Goal: Task Accomplishment & Management: Manage account settings

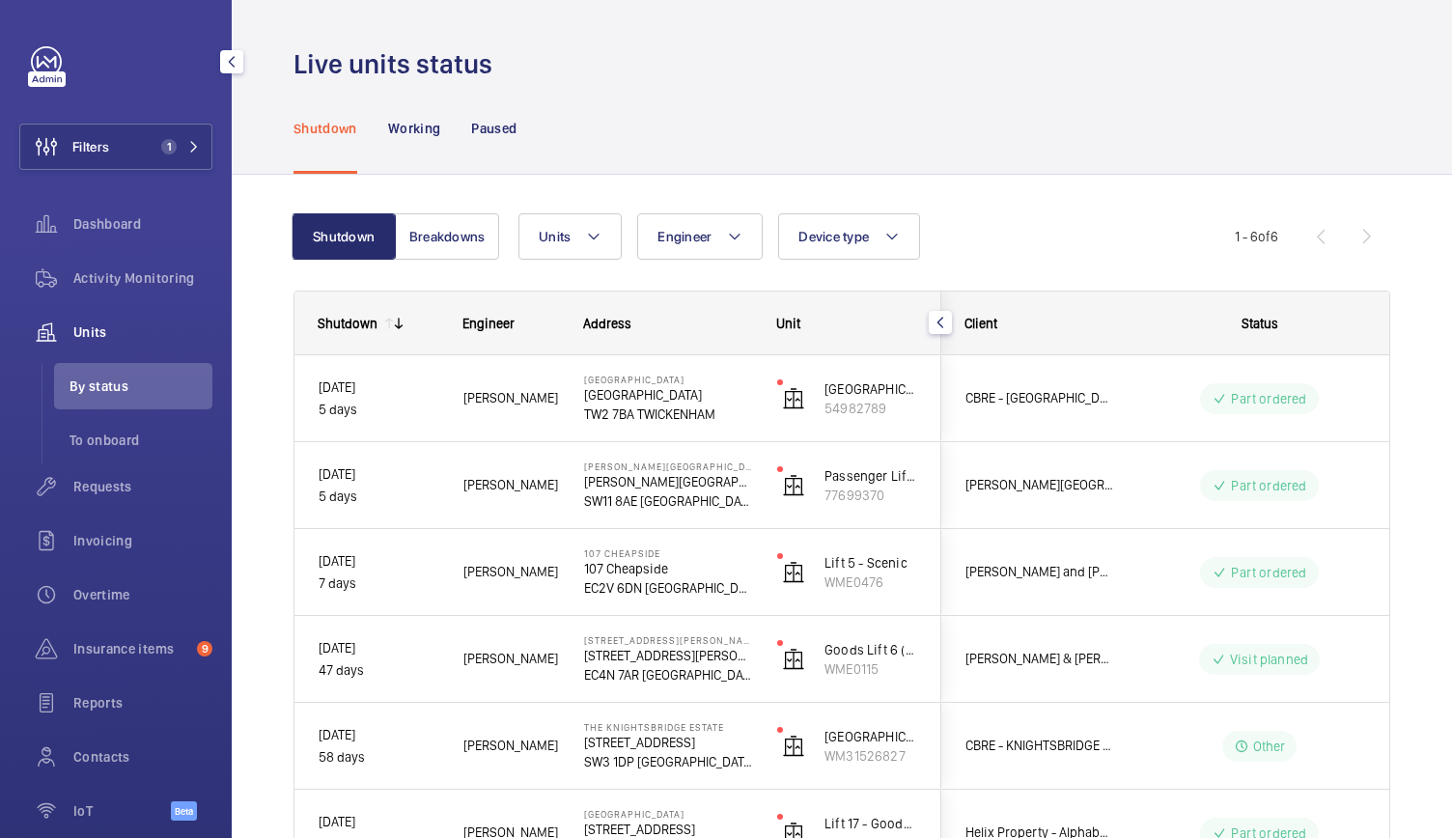
click at [111, 142] on button "Filters 1" at bounding box center [115, 147] width 193 height 46
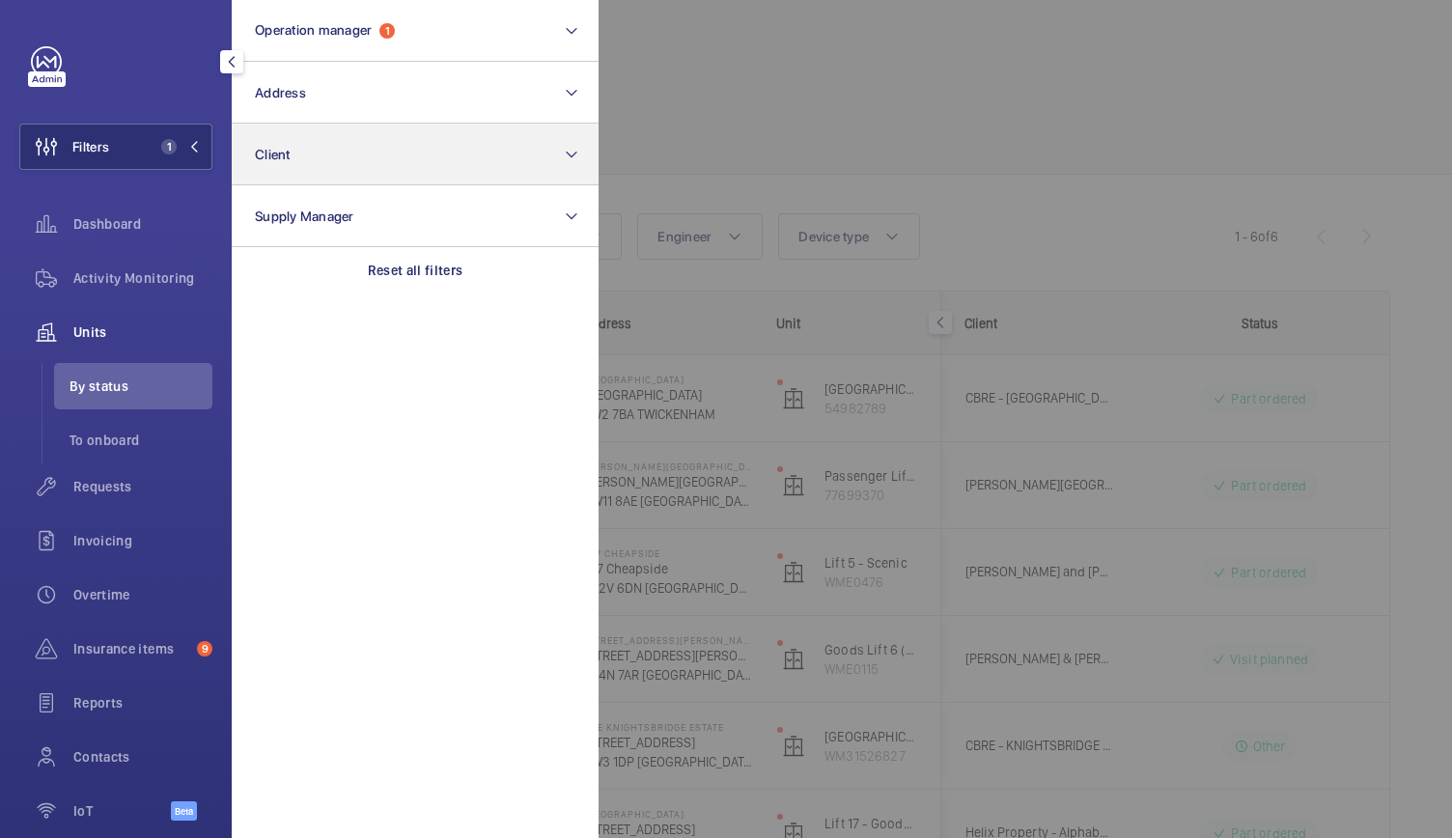
scroll to position [146, 0]
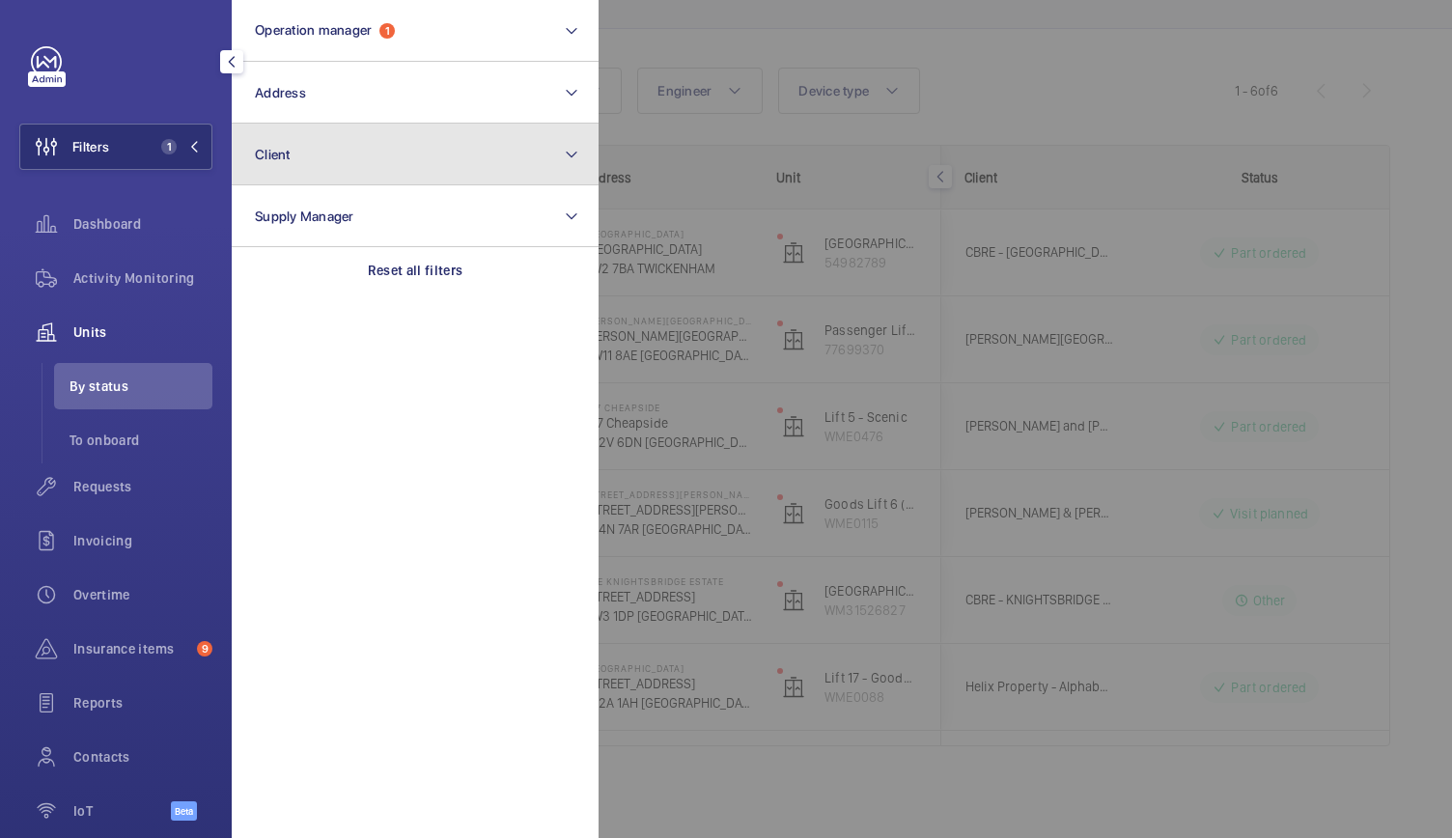
click at [320, 155] on button "Client" at bounding box center [415, 155] width 367 height 62
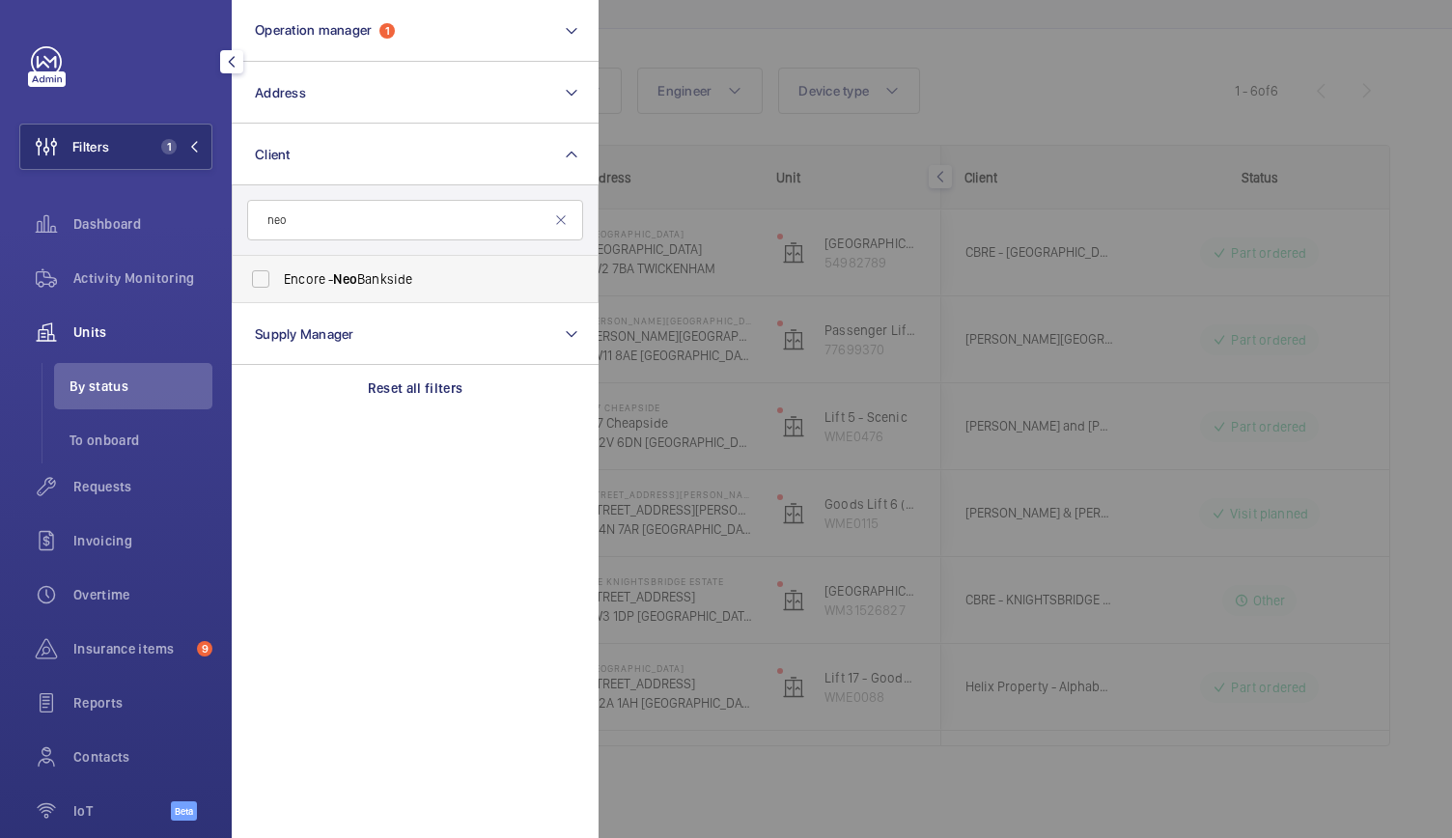
type input "neo"
click at [255, 278] on label "Encore - Neo Bankside" at bounding box center [401, 279] width 336 height 46
click at [255, 278] on input "Encore - Neo Bankside" at bounding box center [260, 279] width 39 height 39
checkbox input "true"
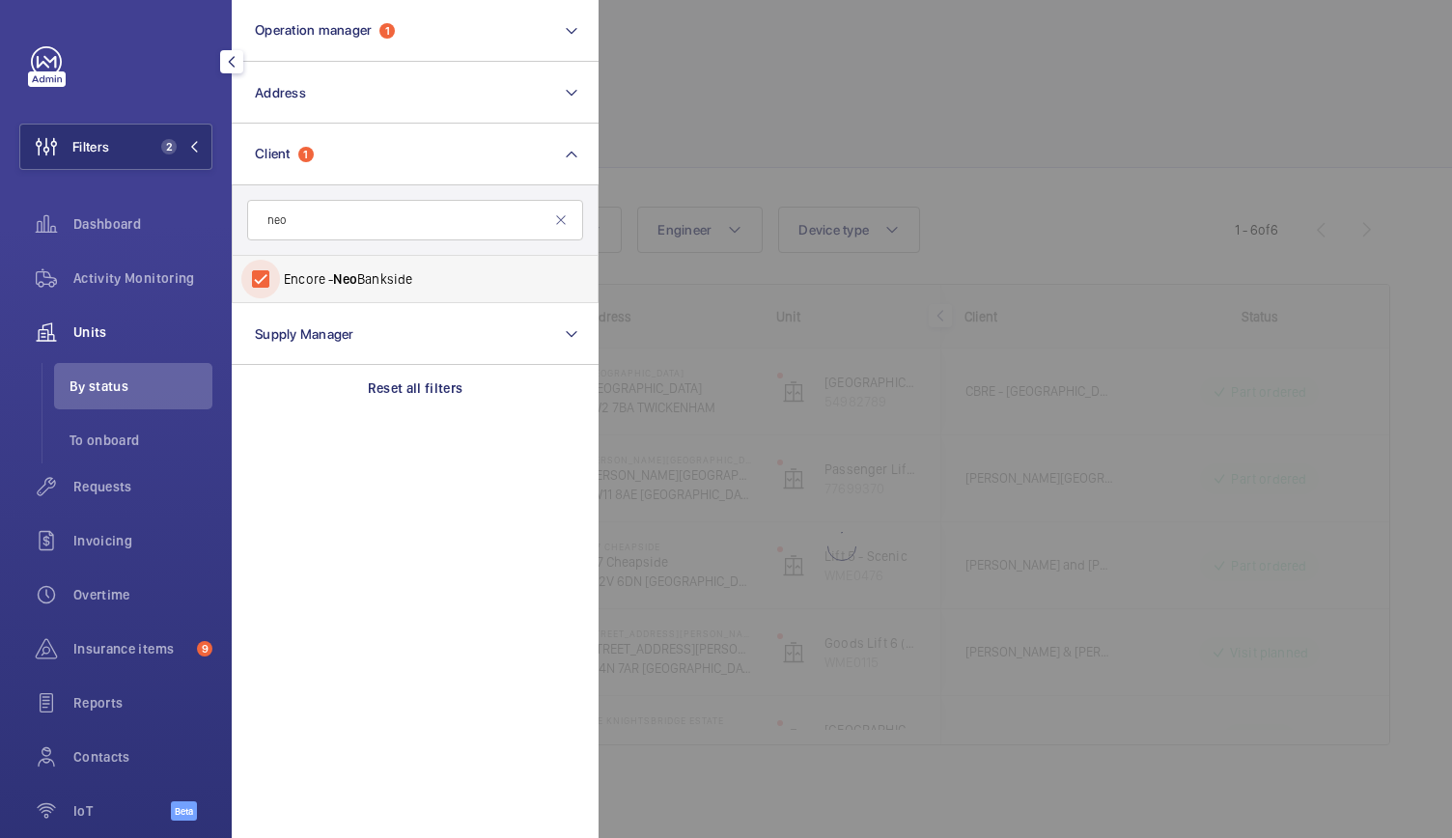
scroll to position [7, 0]
click at [815, 111] on div at bounding box center [1324, 419] width 1452 height 838
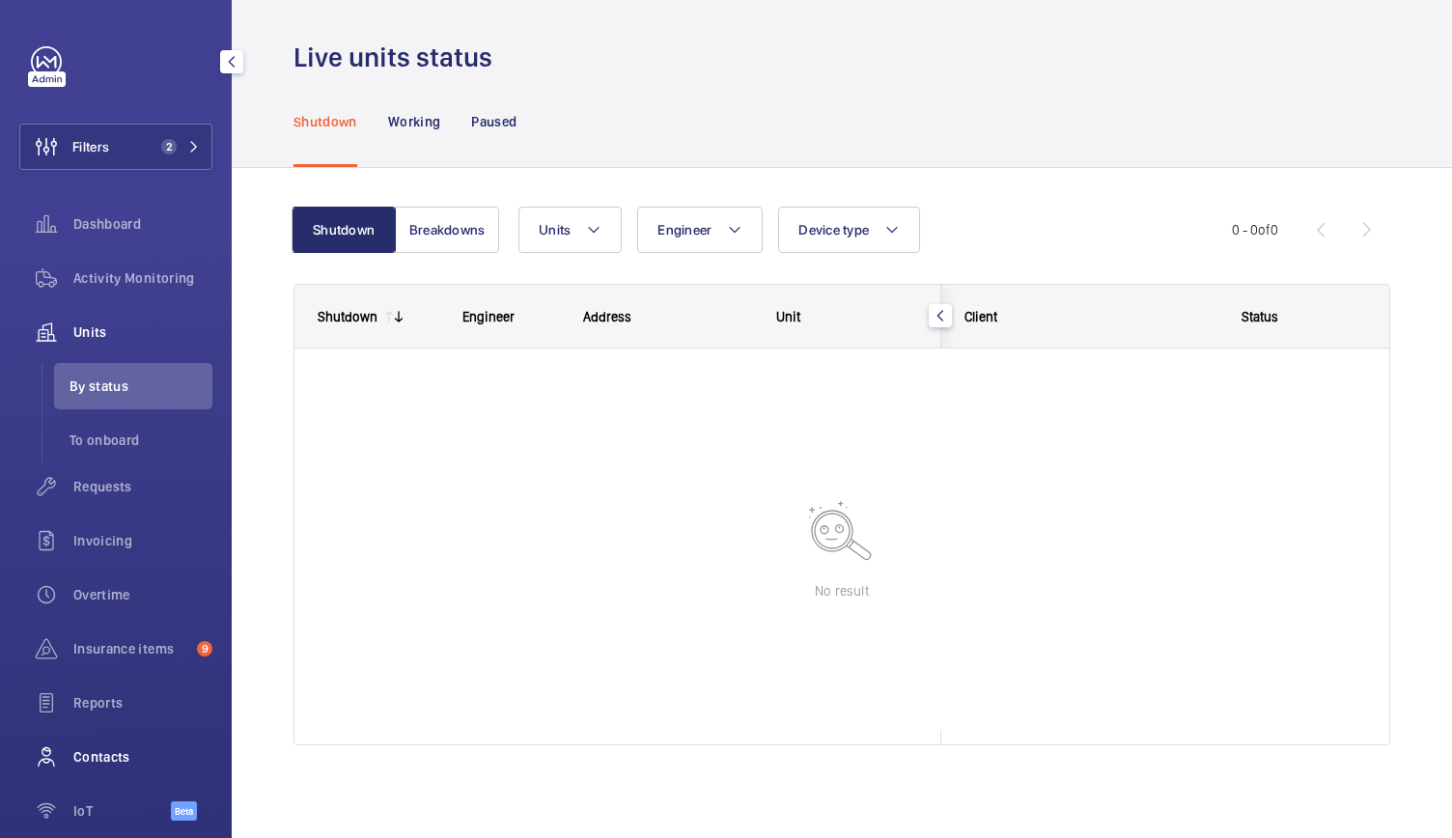
click at [84, 758] on span "Contacts" at bounding box center [142, 756] width 139 height 19
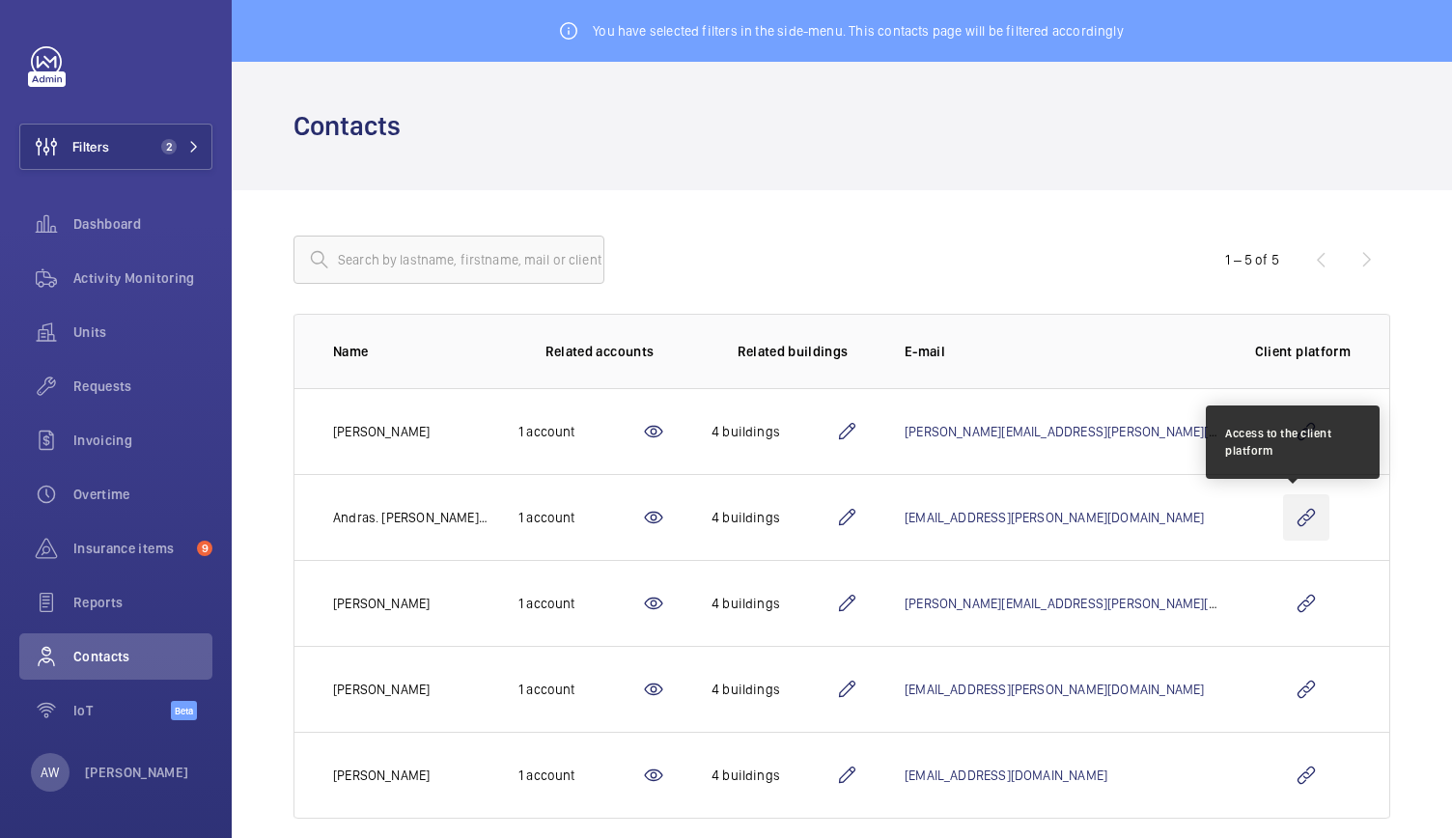
click at [1304, 519] on wm-front-icon-button at bounding box center [1306, 517] width 46 height 46
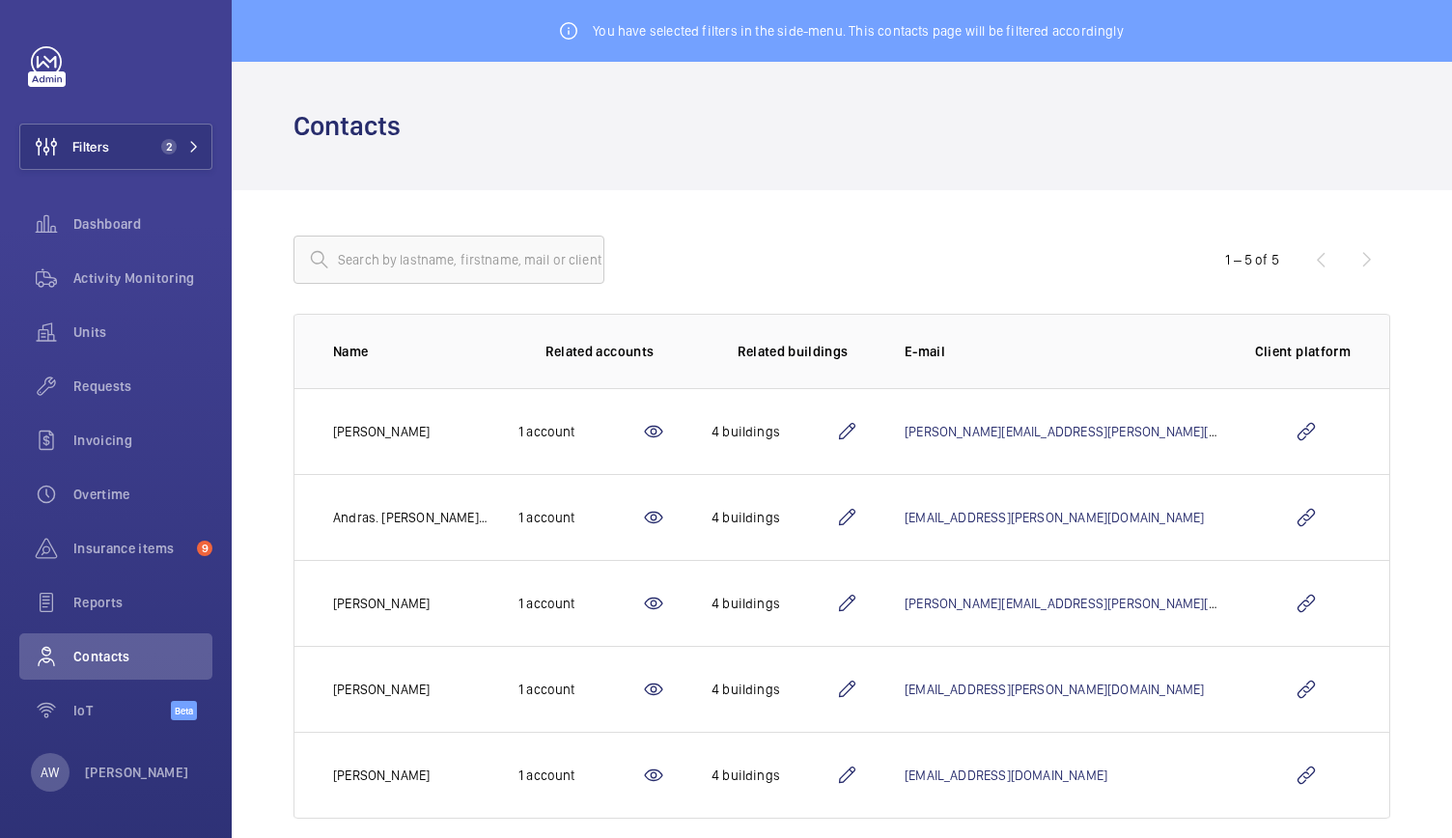
drag, startPoint x: 1288, startPoint y: 507, endPoint x: 1317, endPoint y: 493, distance: 32.0
click at [1317, 493] on td at bounding box center [1306, 517] width 165 height 86
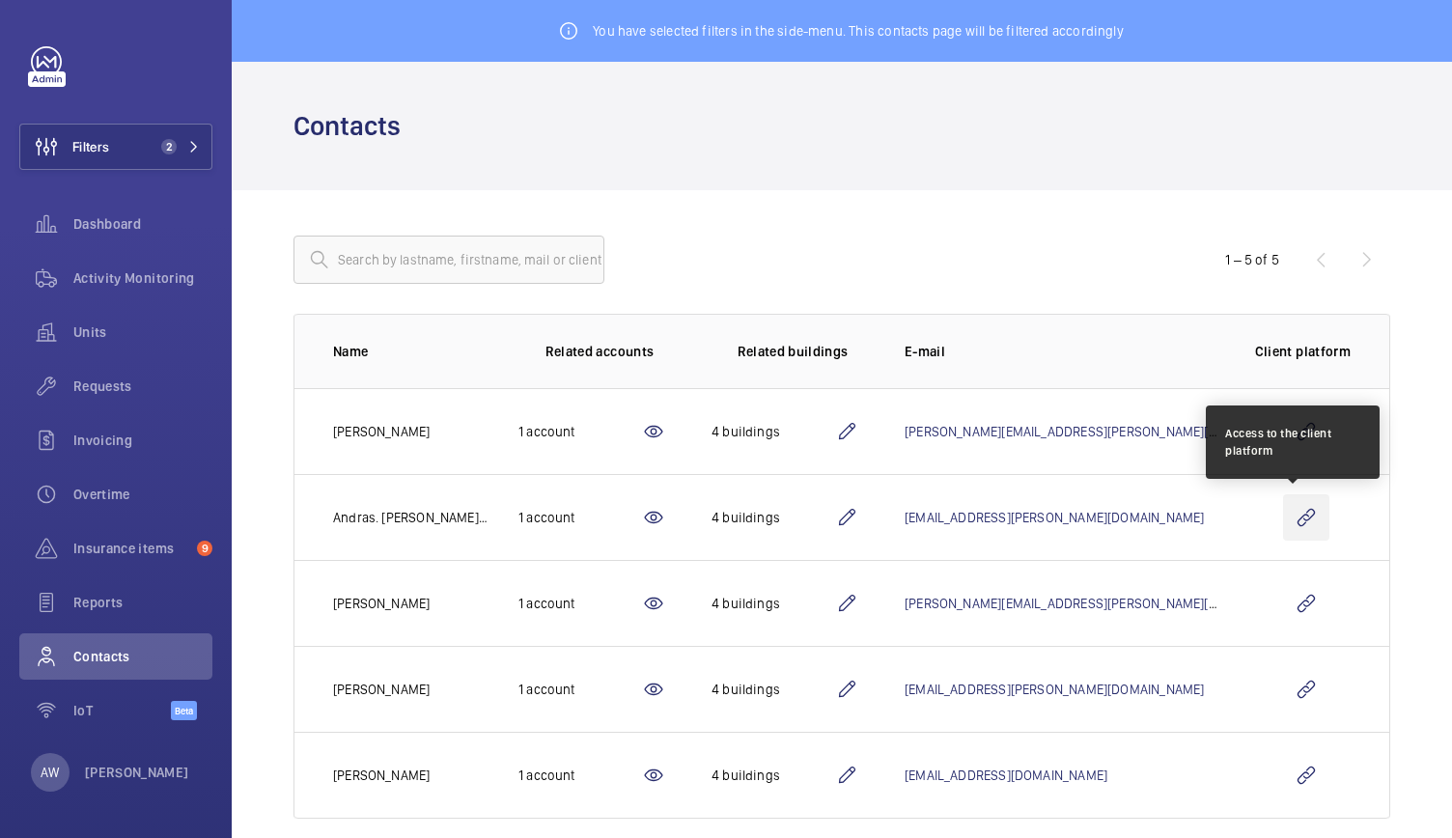
click at [1288, 517] on wm-front-icon-button at bounding box center [1306, 517] width 46 height 46
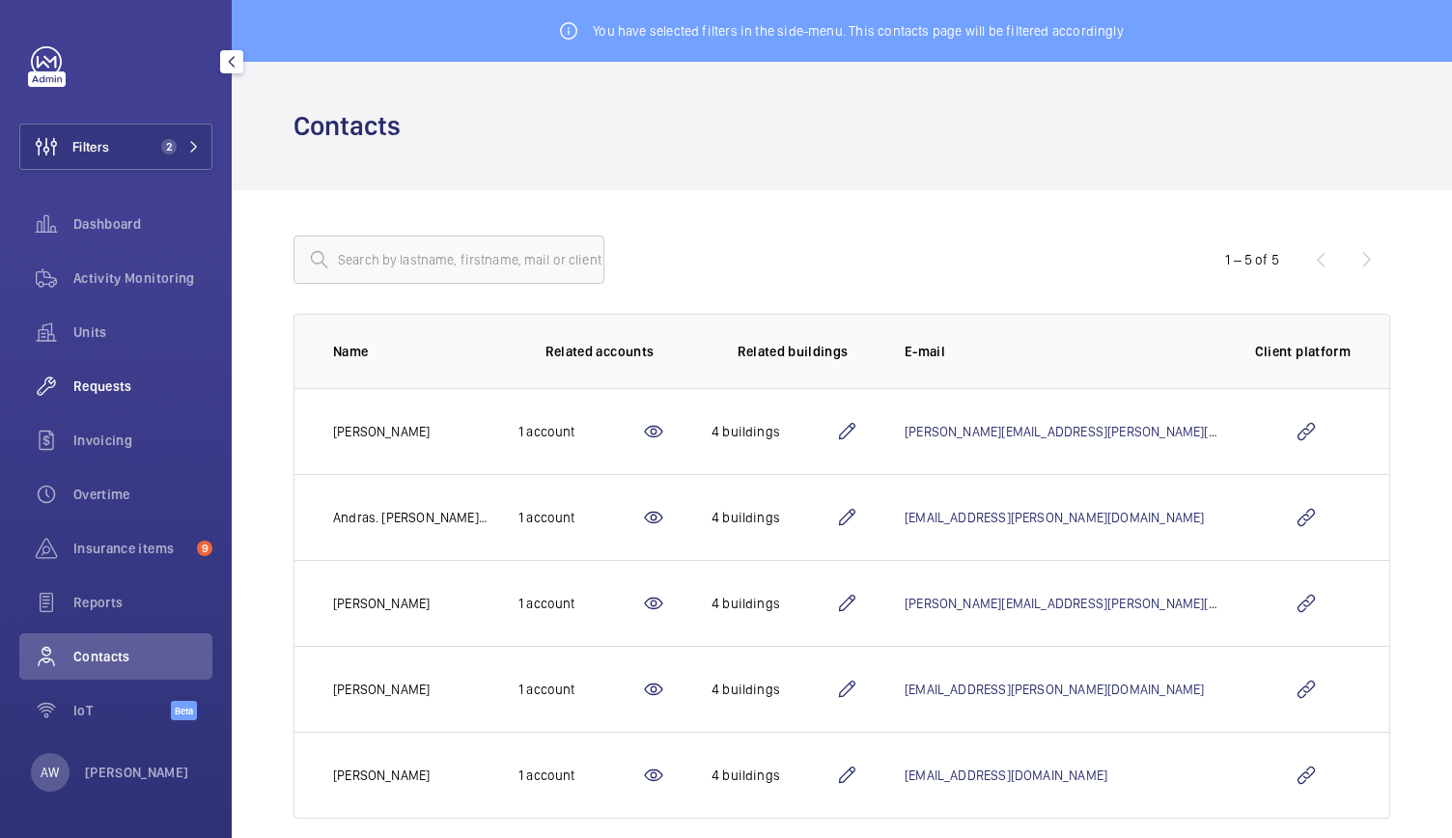
click at [113, 387] on span "Requests" at bounding box center [142, 385] width 139 height 19
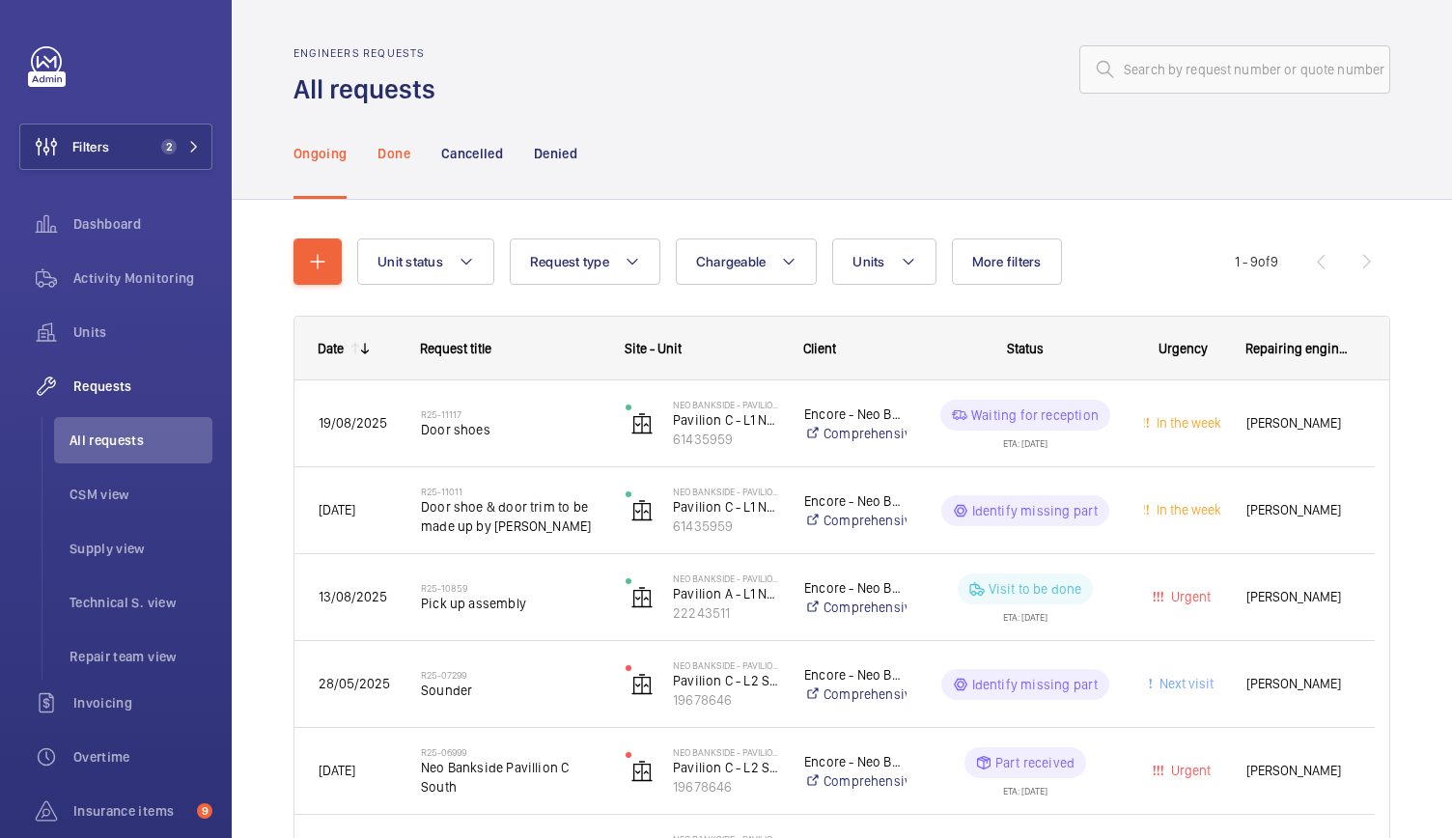
click at [396, 157] on p "Done" at bounding box center [393, 153] width 32 height 19
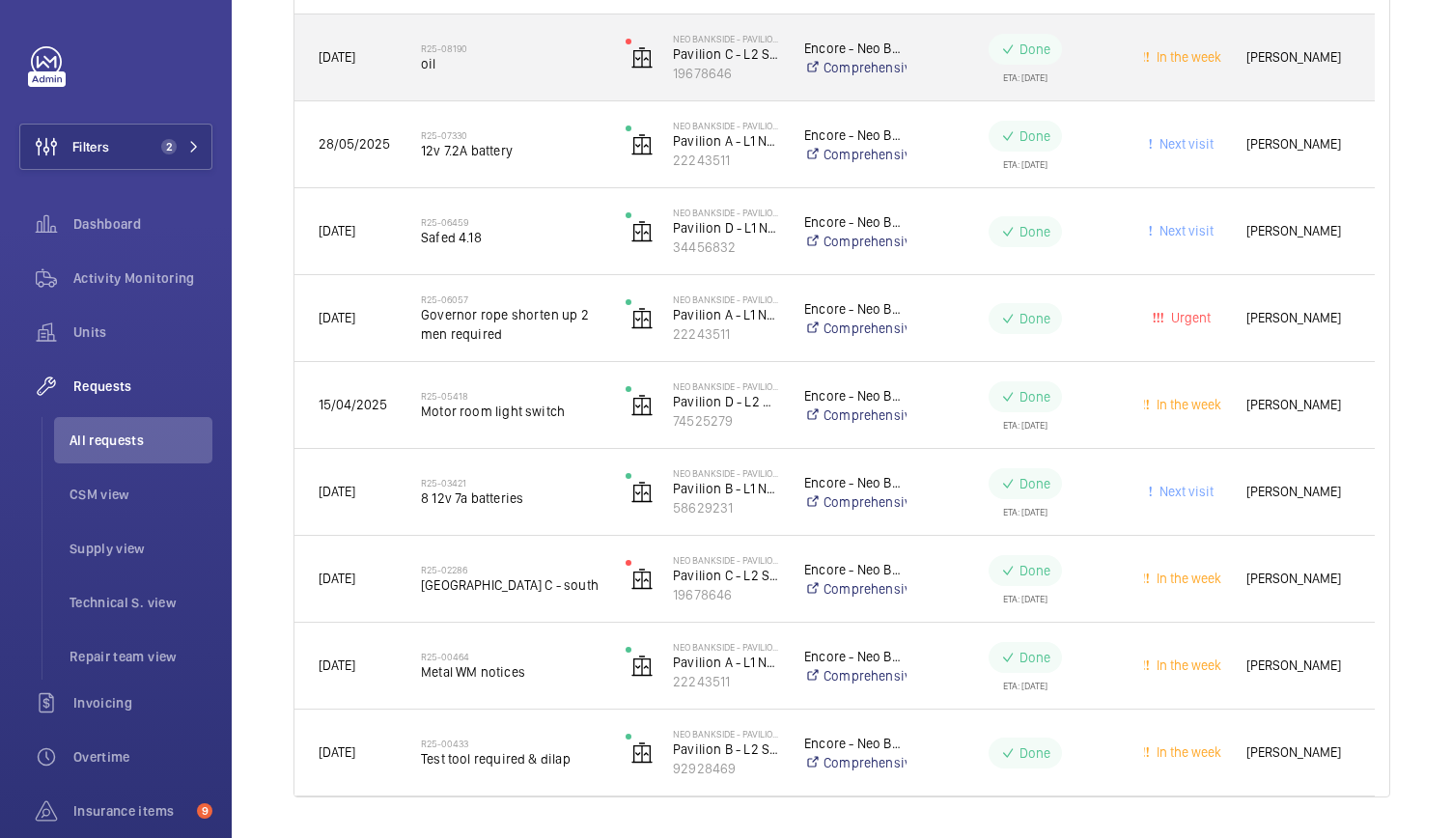
scroll to position [938, 0]
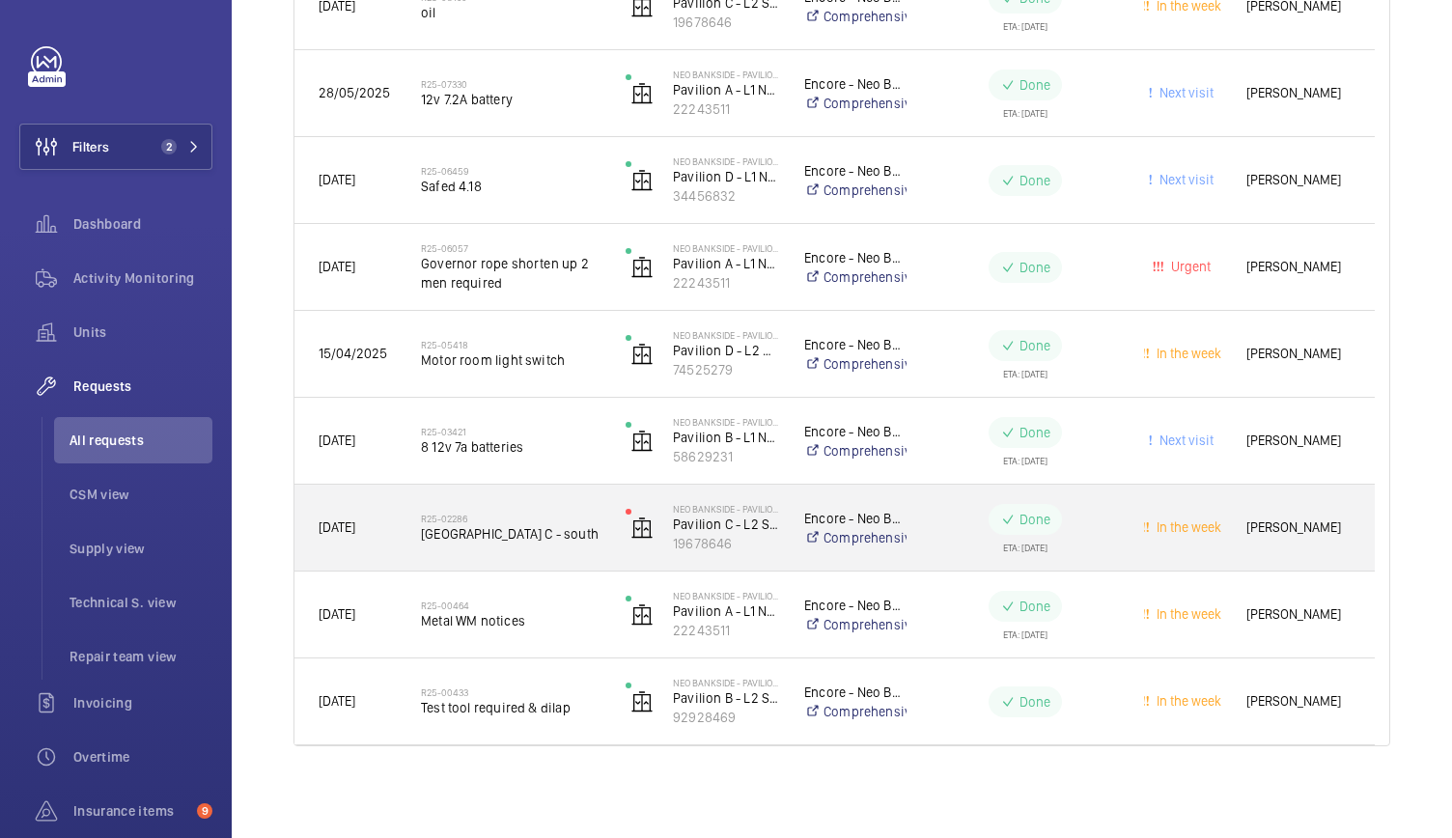
click at [570, 560] on div "R25-02286 [GEOGRAPHIC_DATA] C - south" at bounding box center [499, 528] width 203 height 87
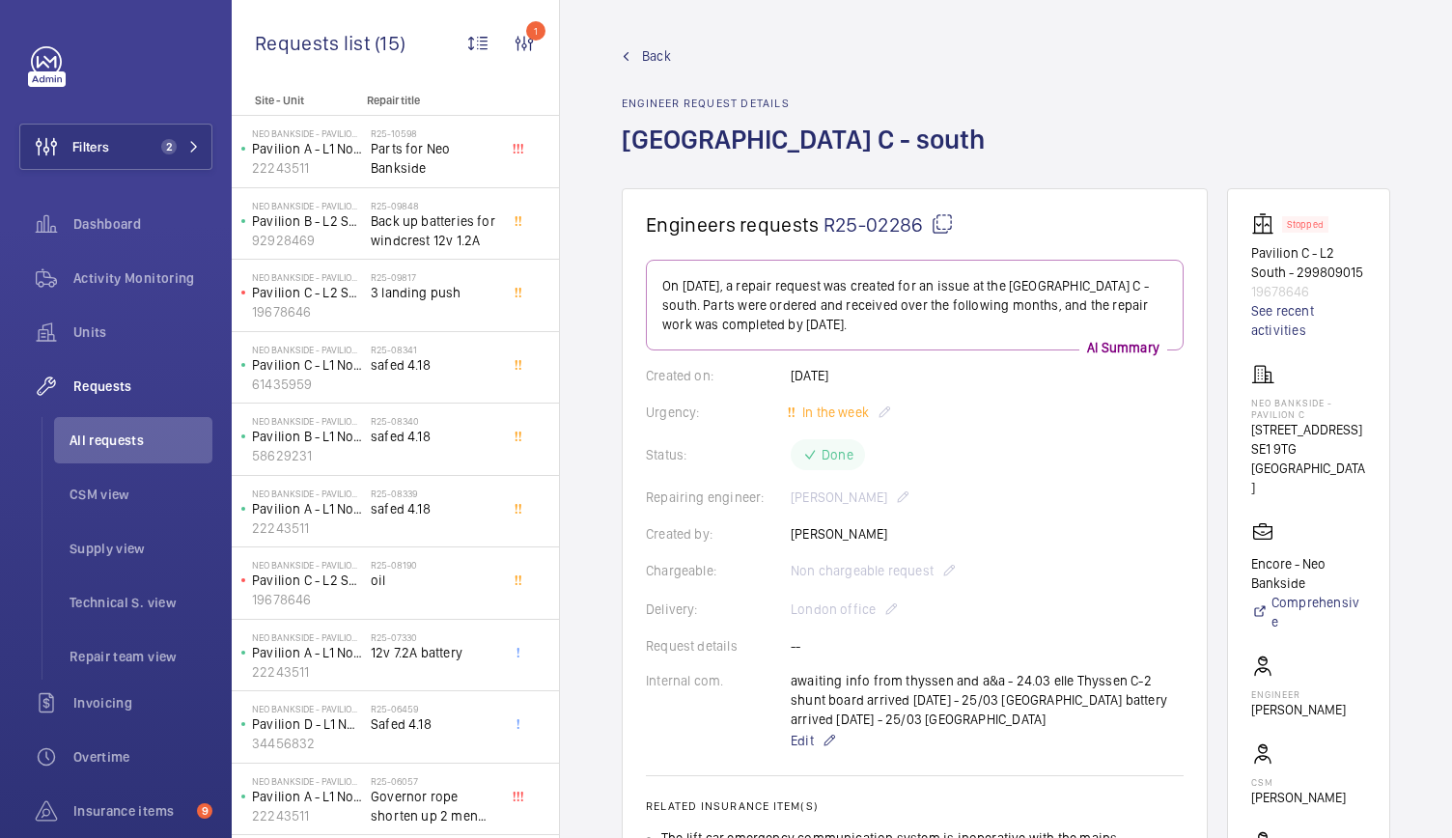
click at [668, 54] on span "Back" at bounding box center [656, 55] width 29 height 19
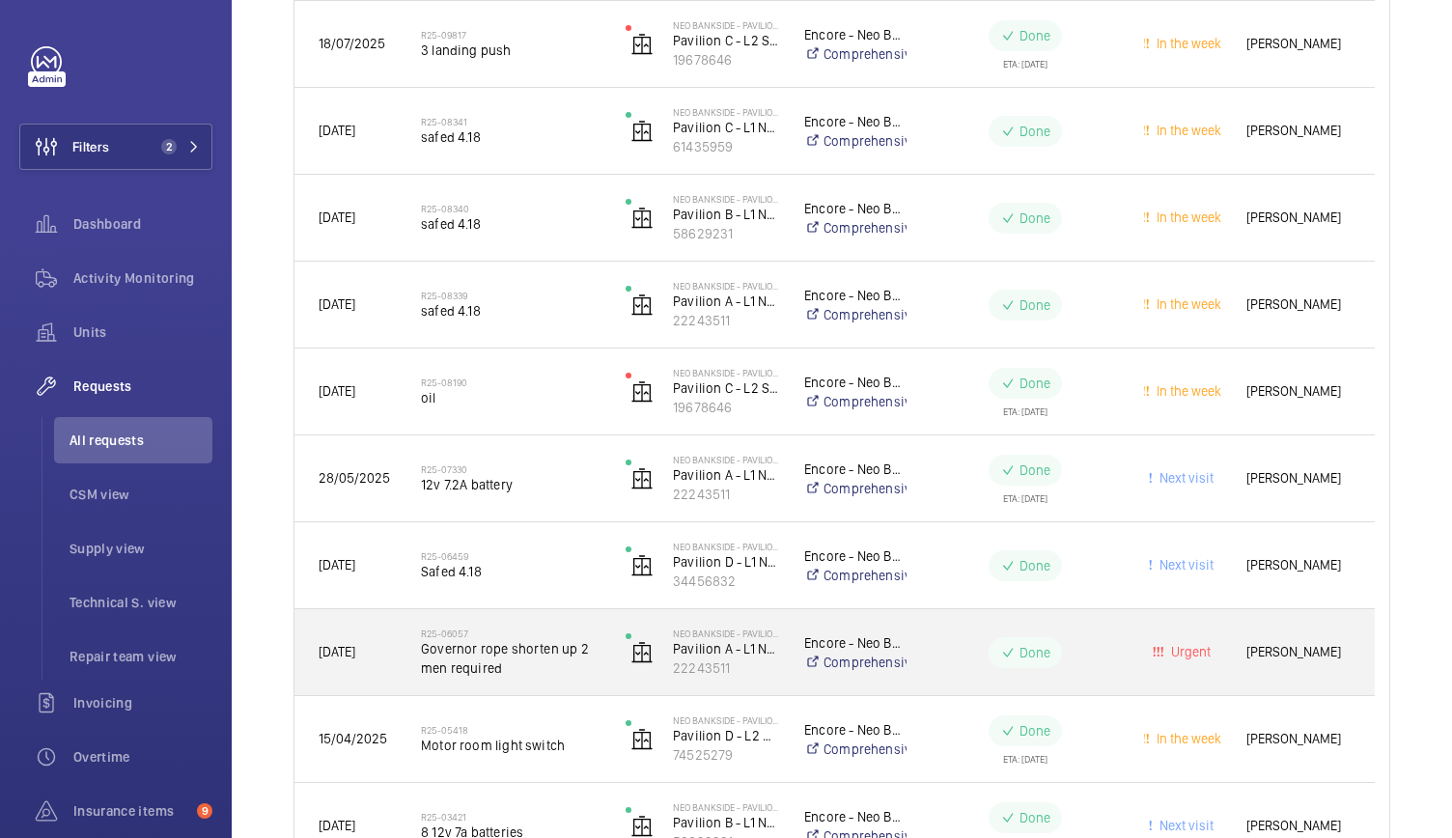
scroll to position [938, 0]
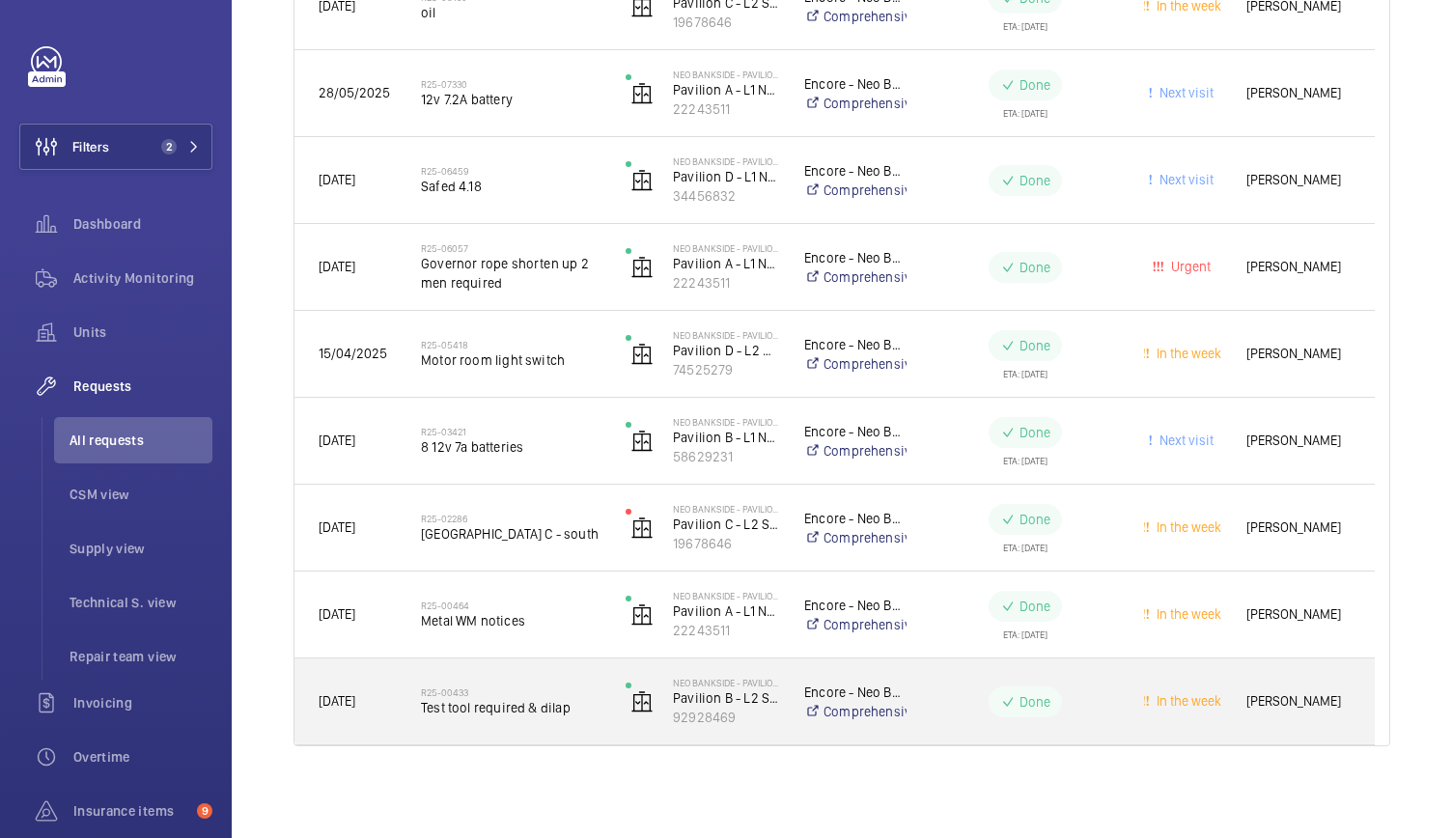
click at [518, 700] on span "Test tool required & dilap" at bounding box center [511, 707] width 180 height 19
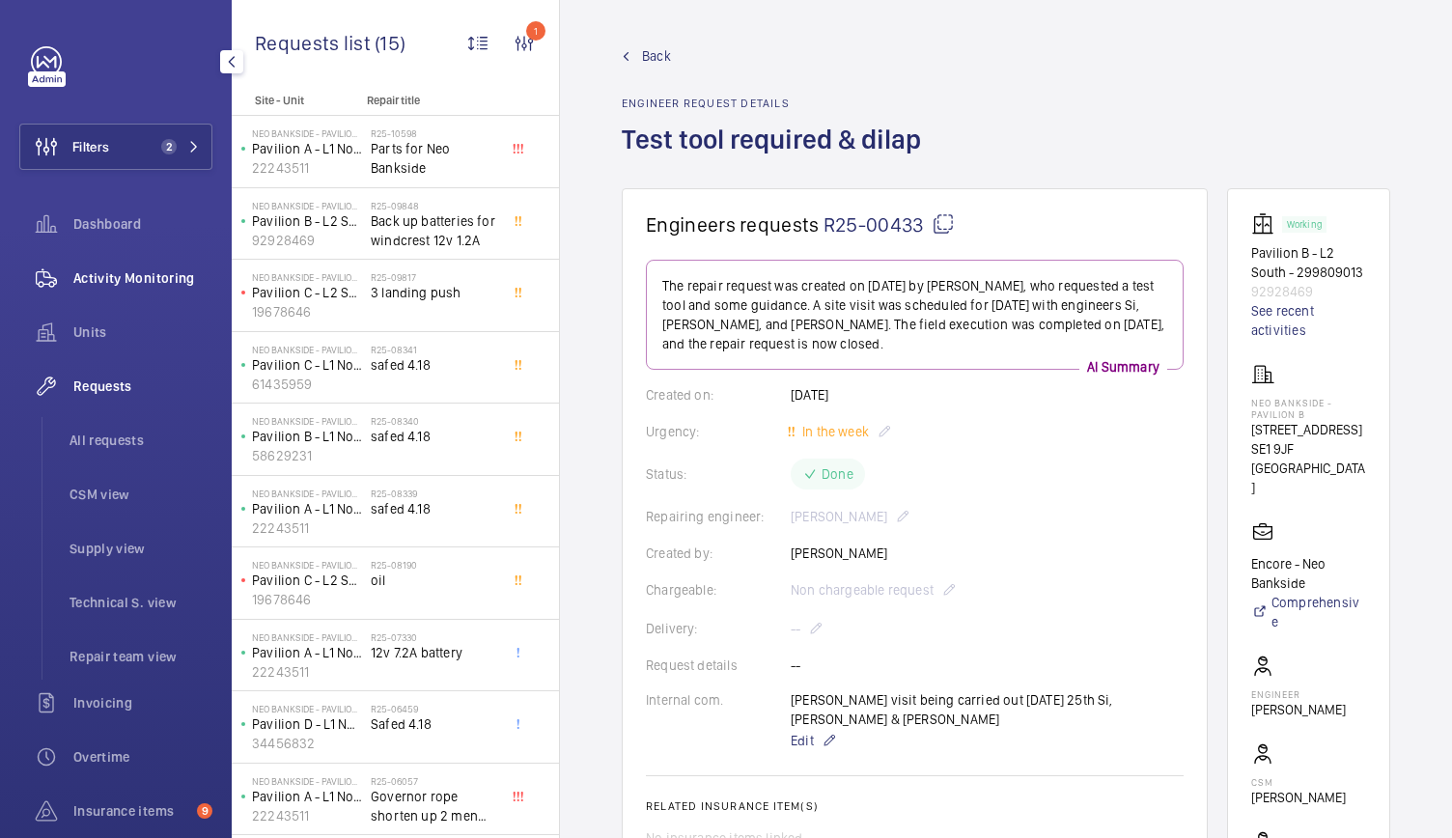
click at [189, 283] on span "Activity Monitoring" at bounding box center [142, 277] width 139 height 19
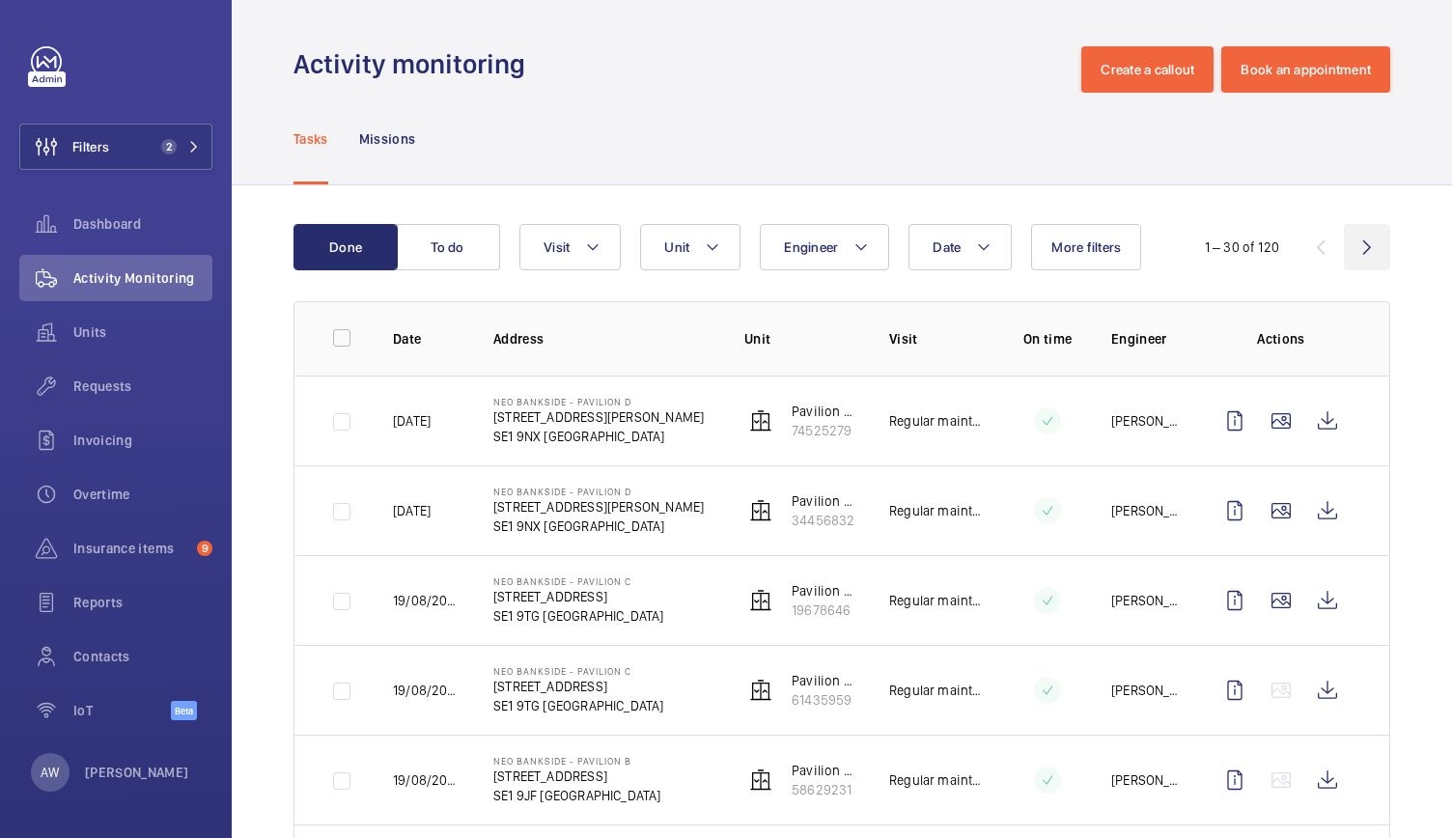
click at [1359, 256] on wm-front-icon-button at bounding box center [1367, 247] width 46 height 46
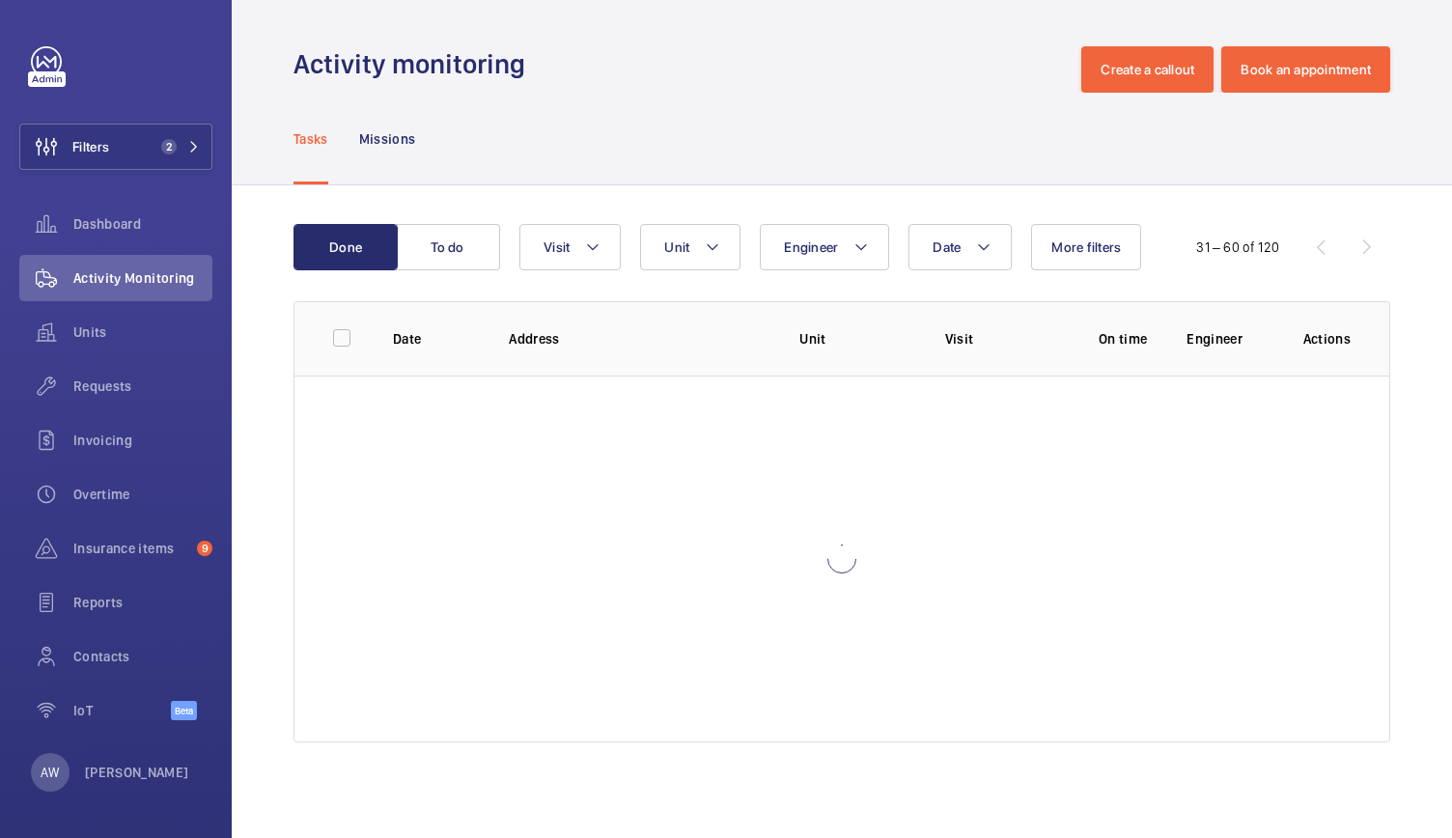
click at [1359, 256] on div "31 – 60 of 120" at bounding box center [1274, 247] width 232 height 23
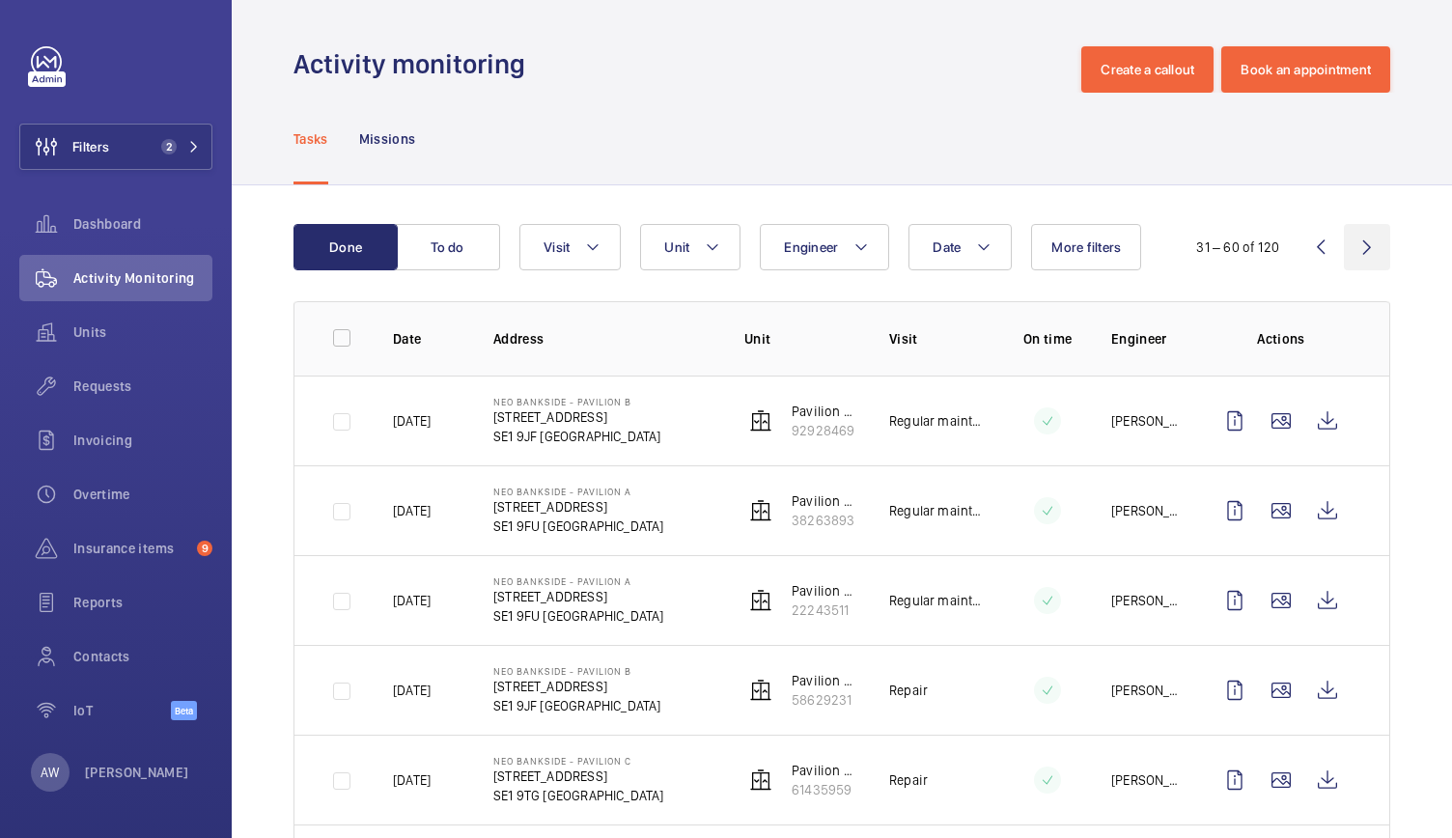
click at [1359, 256] on wm-front-icon-button at bounding box center [1367, 247] width 46 height 46
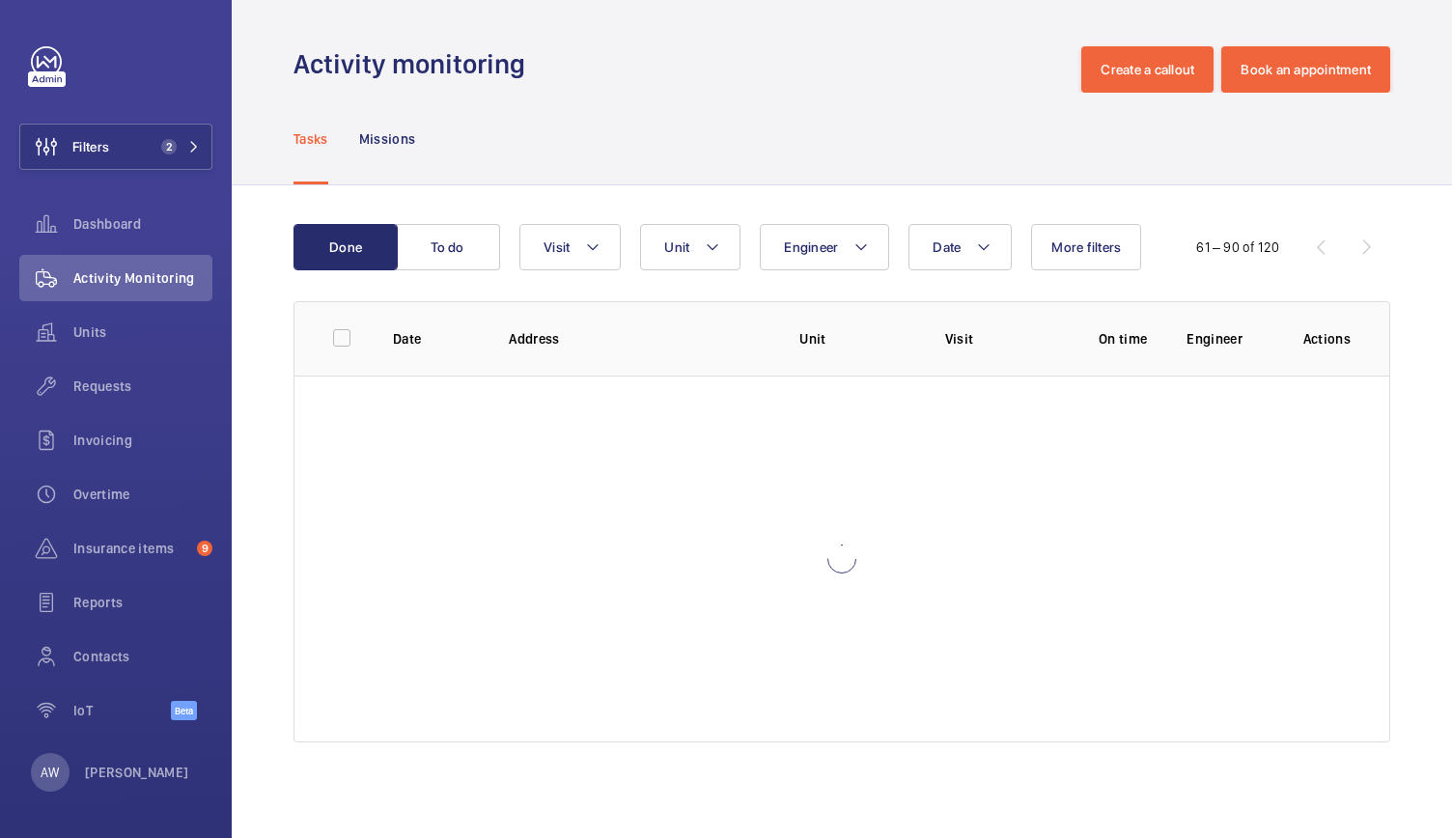
click at [1359, 256] on div "61 – 90 of 120" at bounding box center [1274, 247] width 232 height 23
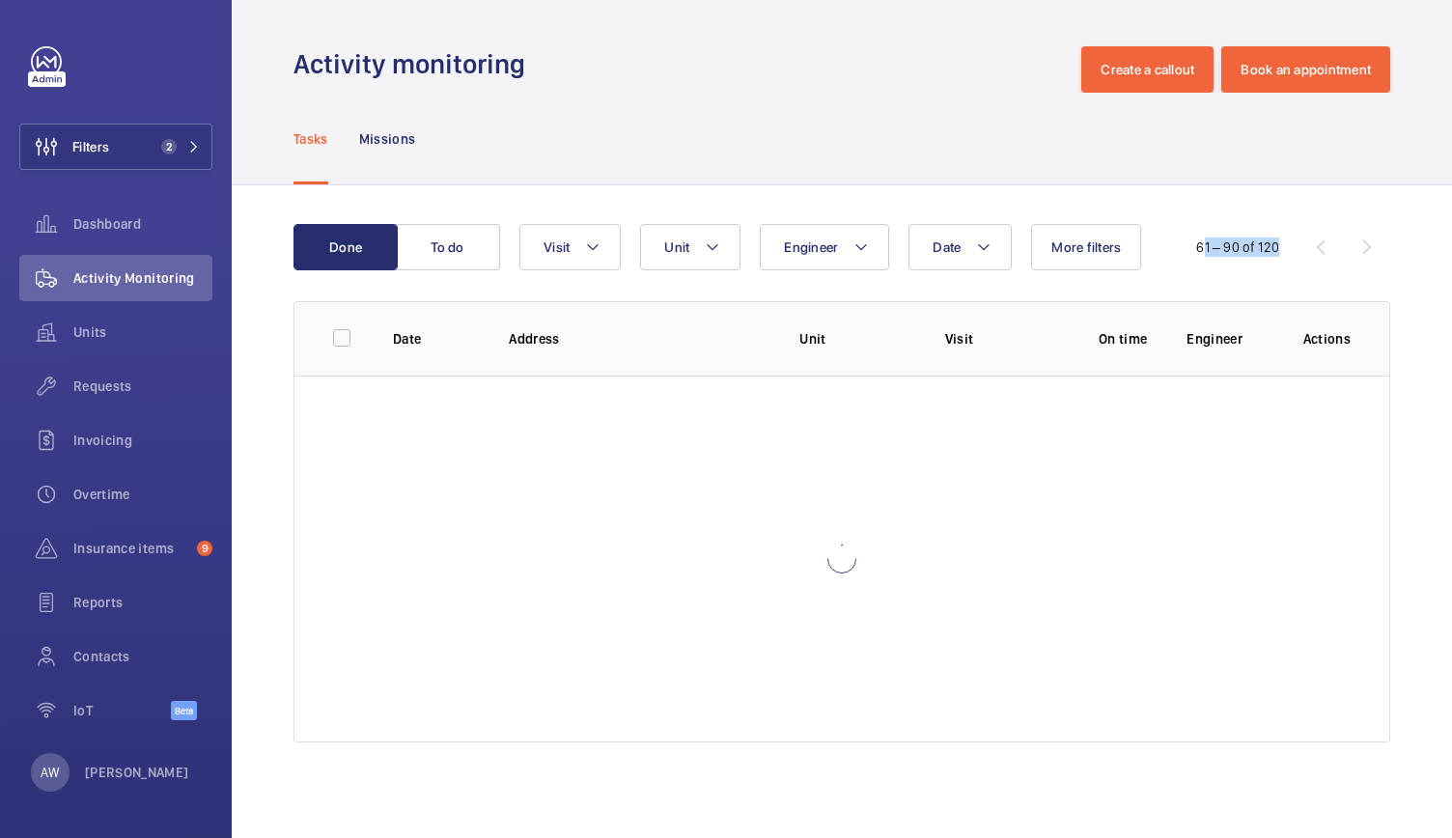
click at [1359, 256] on div "61 – 90 of 120" at bounding box center [1274, 247] width 232 height 23
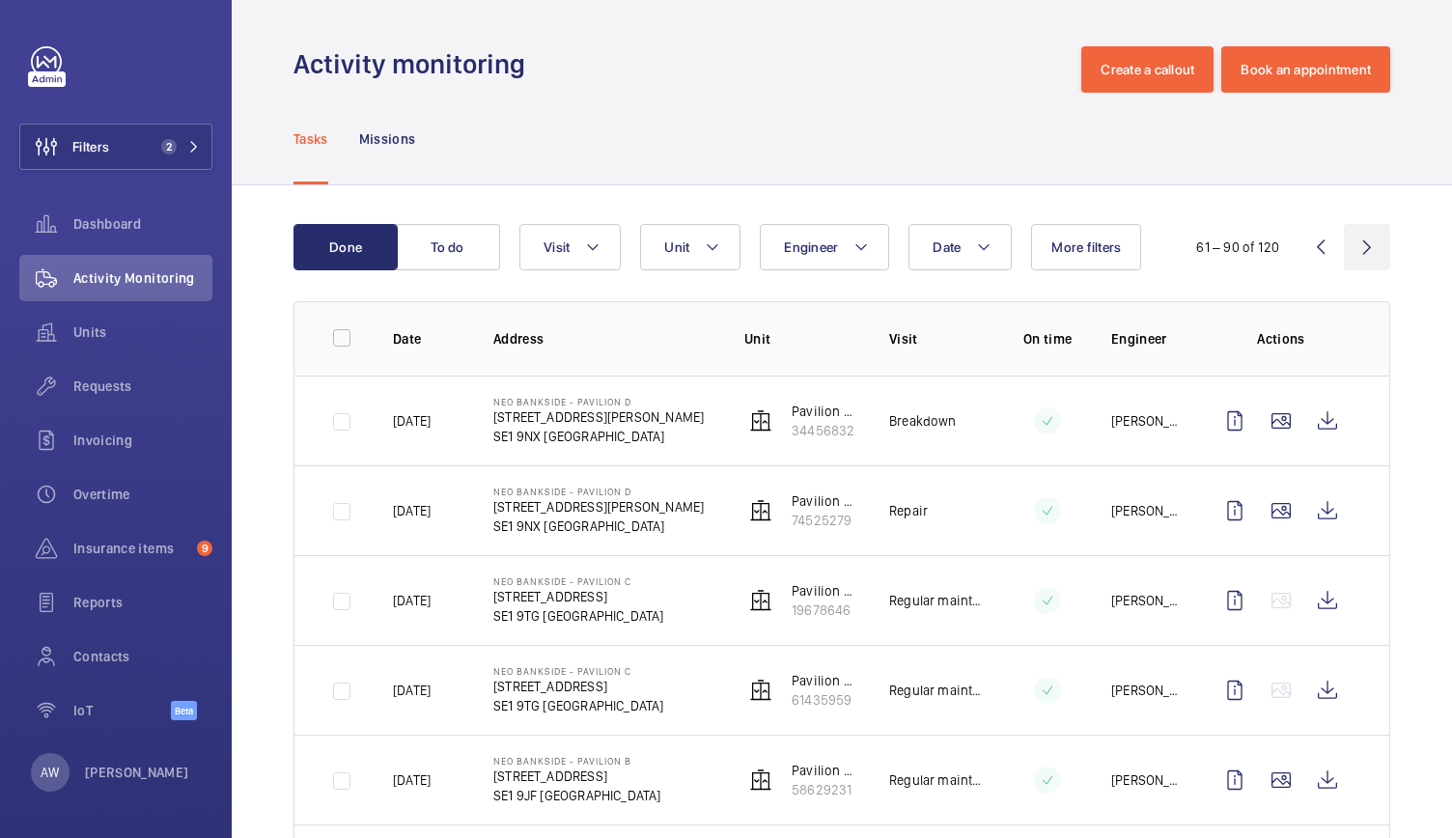
click at [1359, 256] on wm-front-icon-button at bounding box center [1367, 247] width 46 height 46
click at [1359, 256] on div "61 – 90 of 120" at bounding box center [1274, 247] width 232 height 23
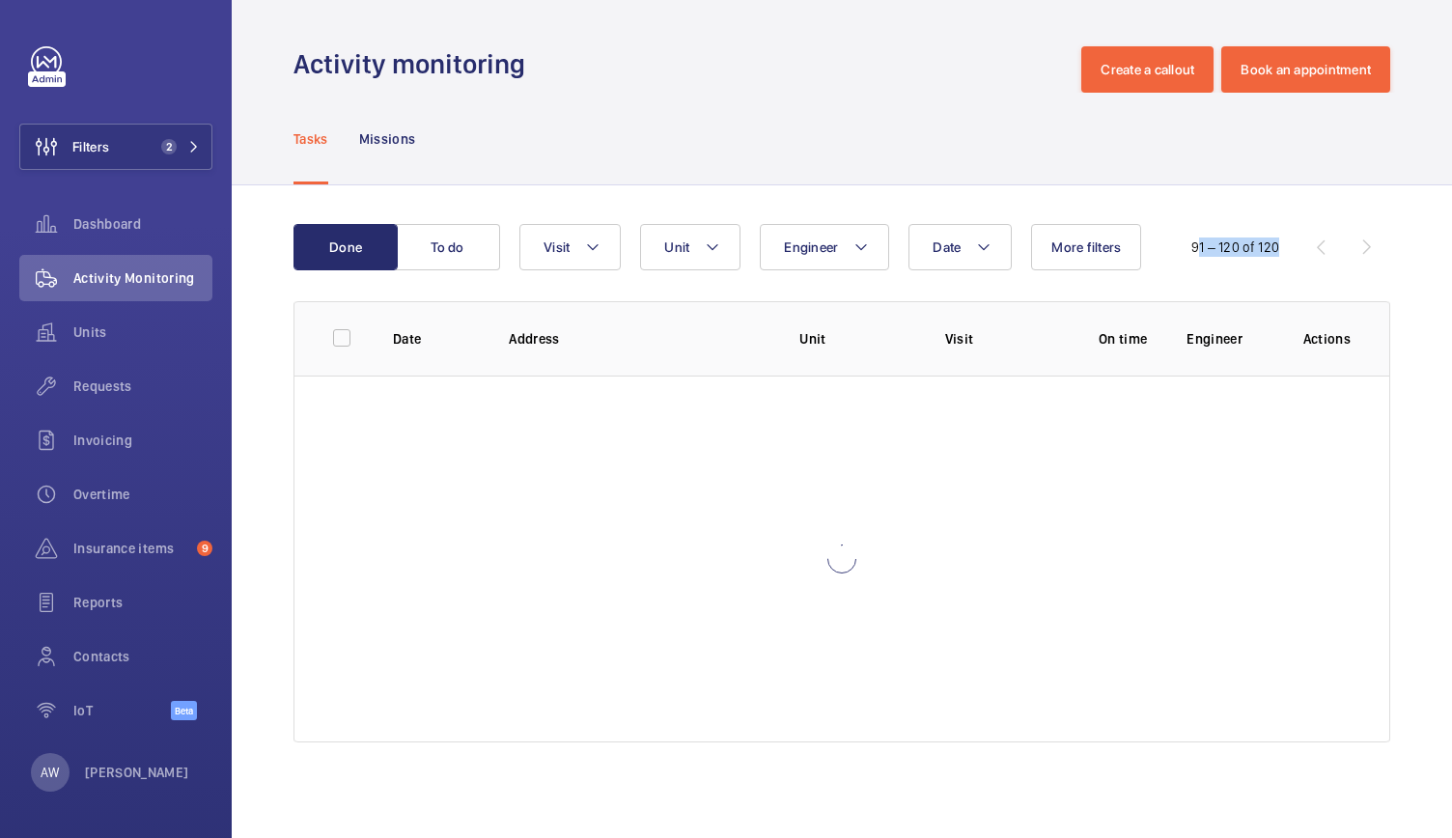
click at [1359, 256] on div "91 – 120 of 120" at bounding box center [1274, 247] width 232 height 23
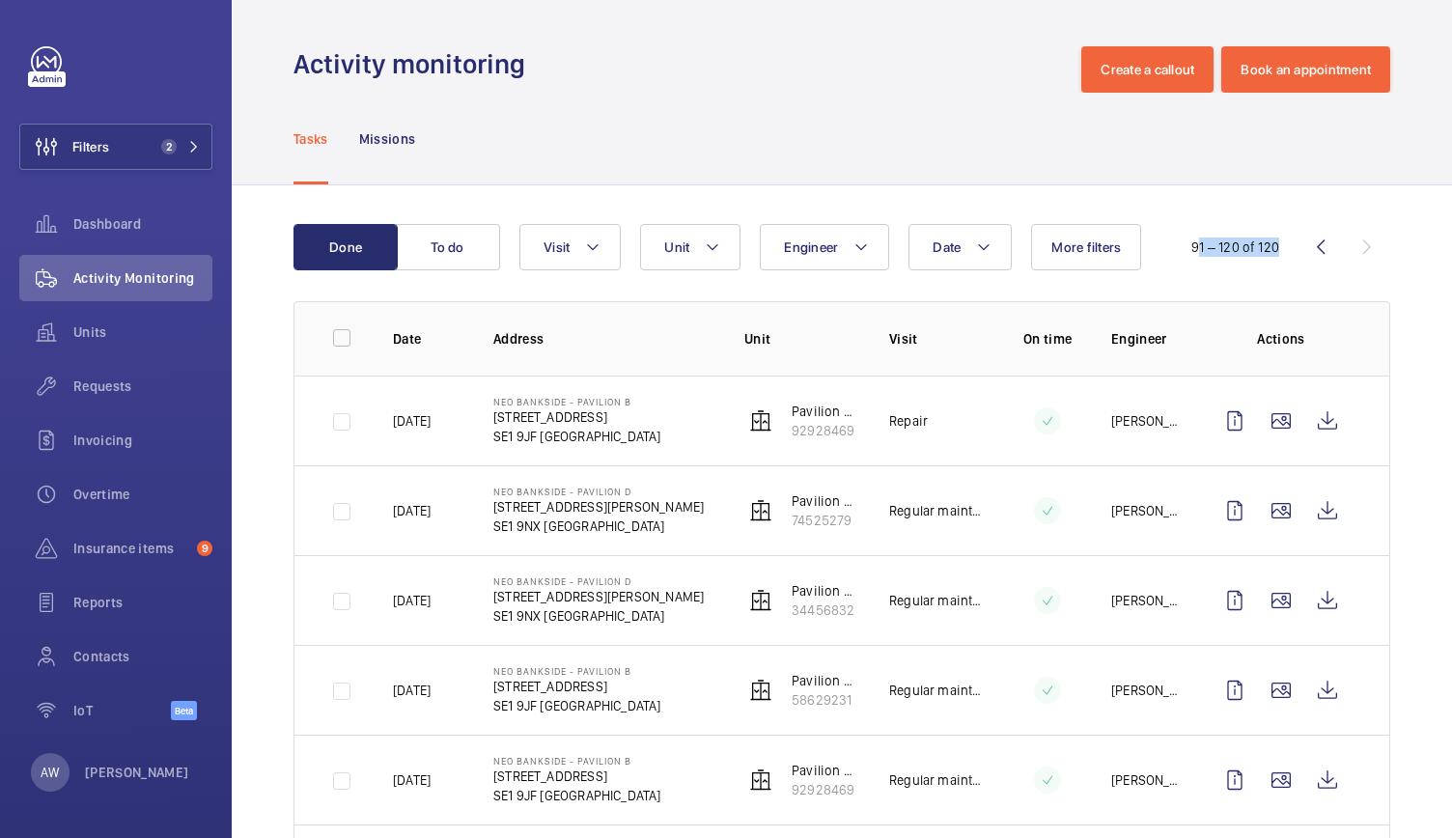
click at [1359, 256] on div "91 – 120 of 120" at bounding box center [1274, 247] width 232 height 23
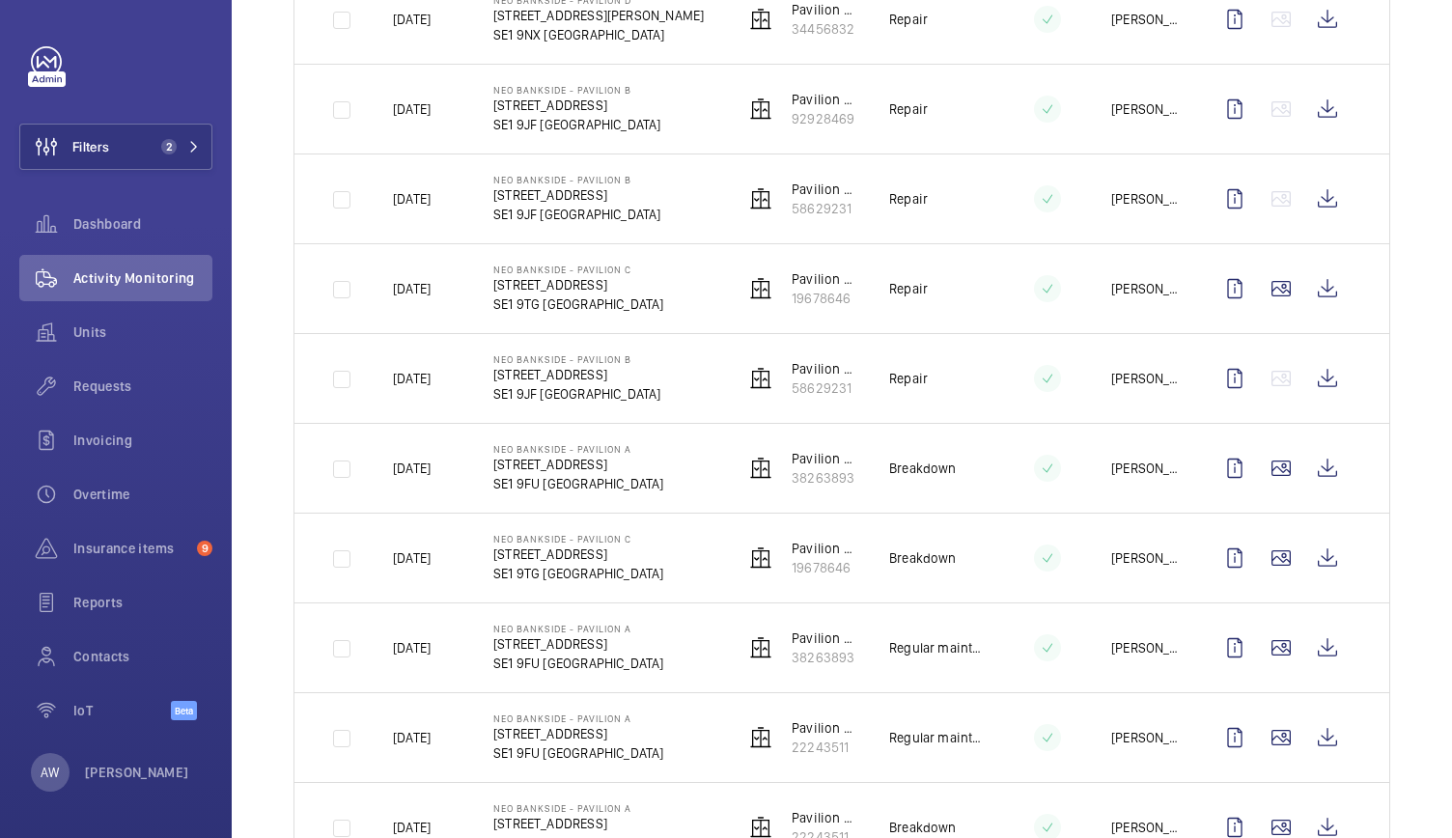
scroll to position [2267, 0]
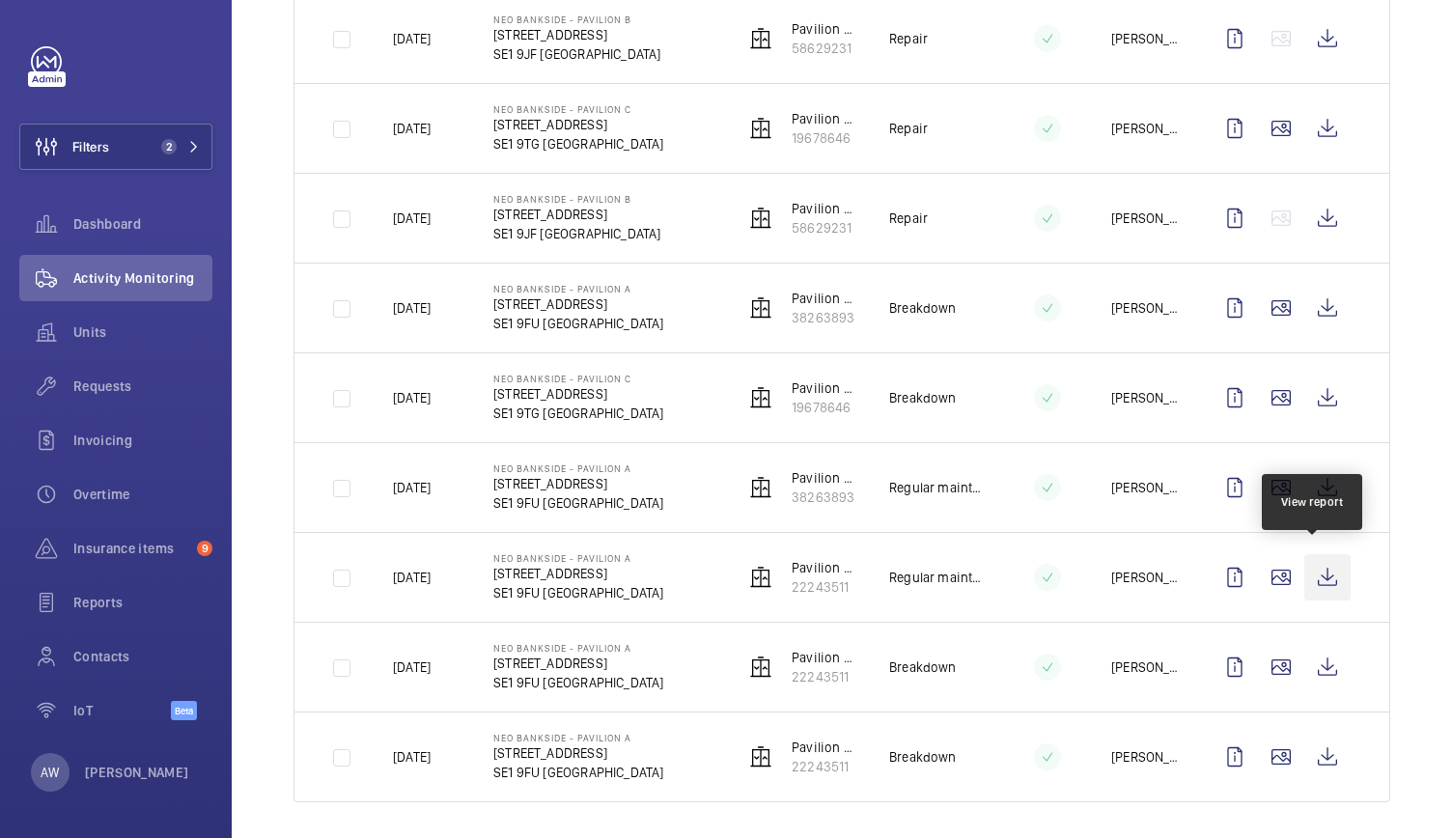
click at [1323, 575] on wm-front-icon-button at bounding box center [1327, 577] width 46 height 46
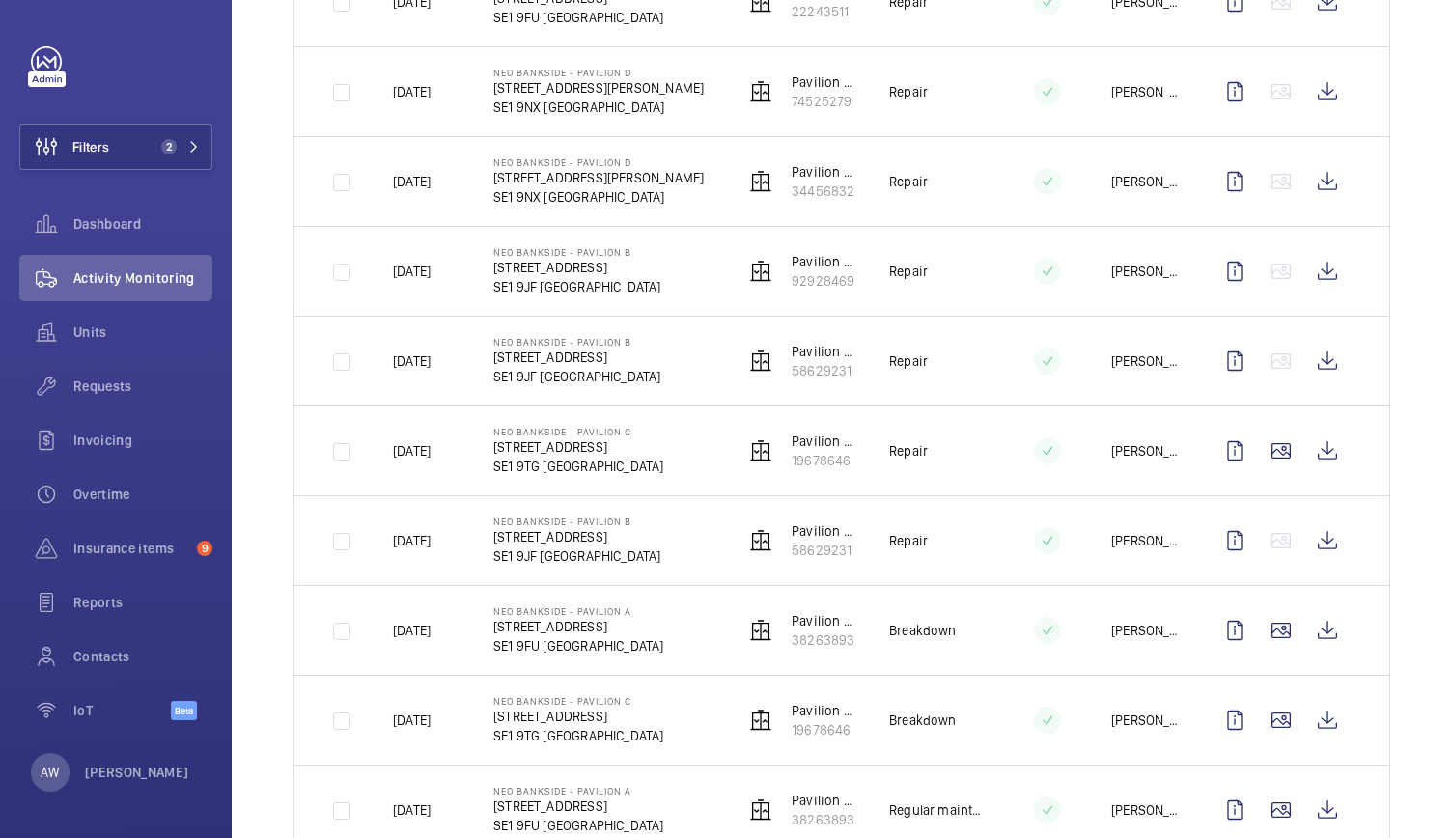
scroll to position [1939, 0]
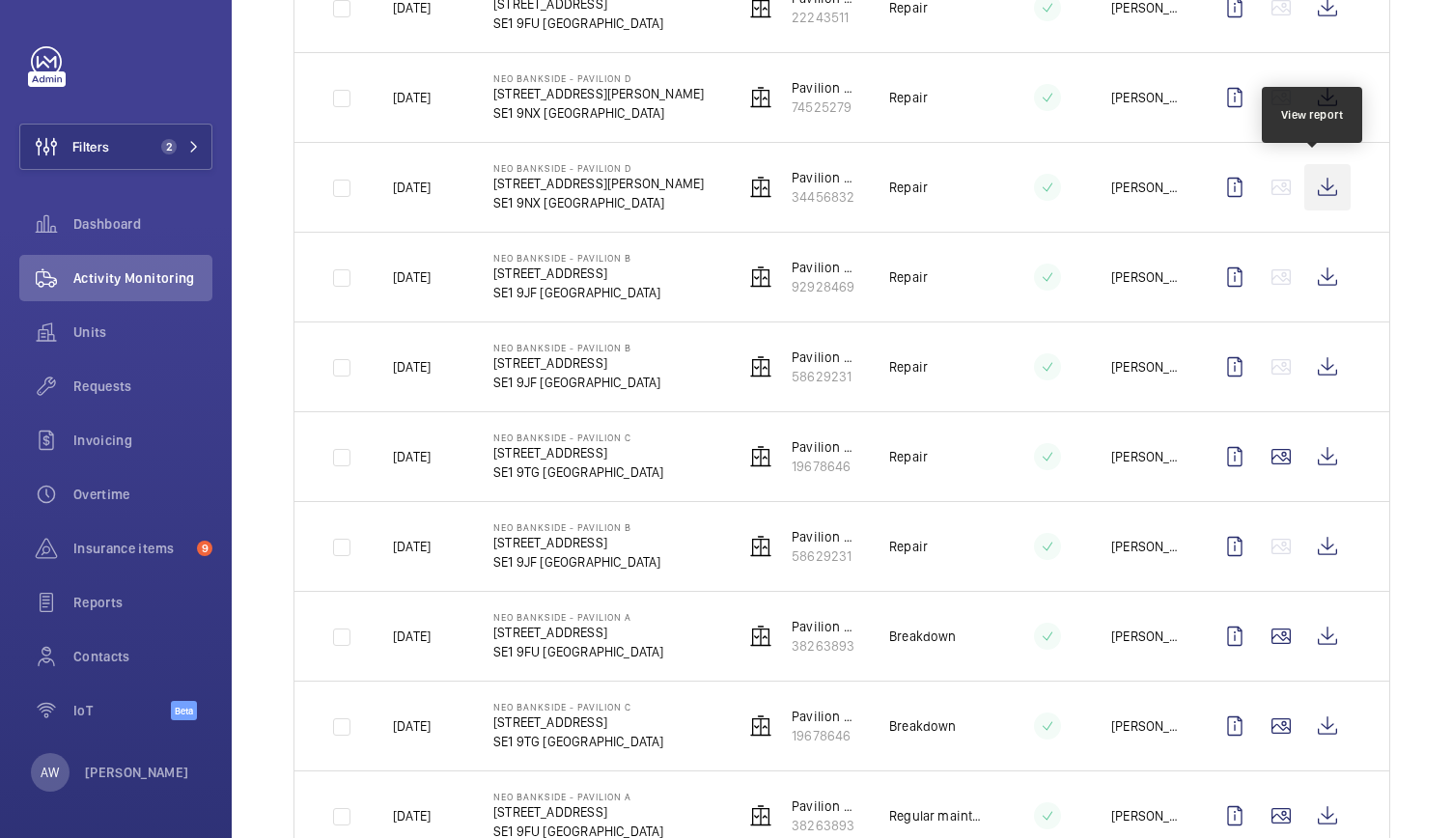
click at [1324, 190] on wm-front-icon-button at bounding box center [1327, 187] width 46 height 46
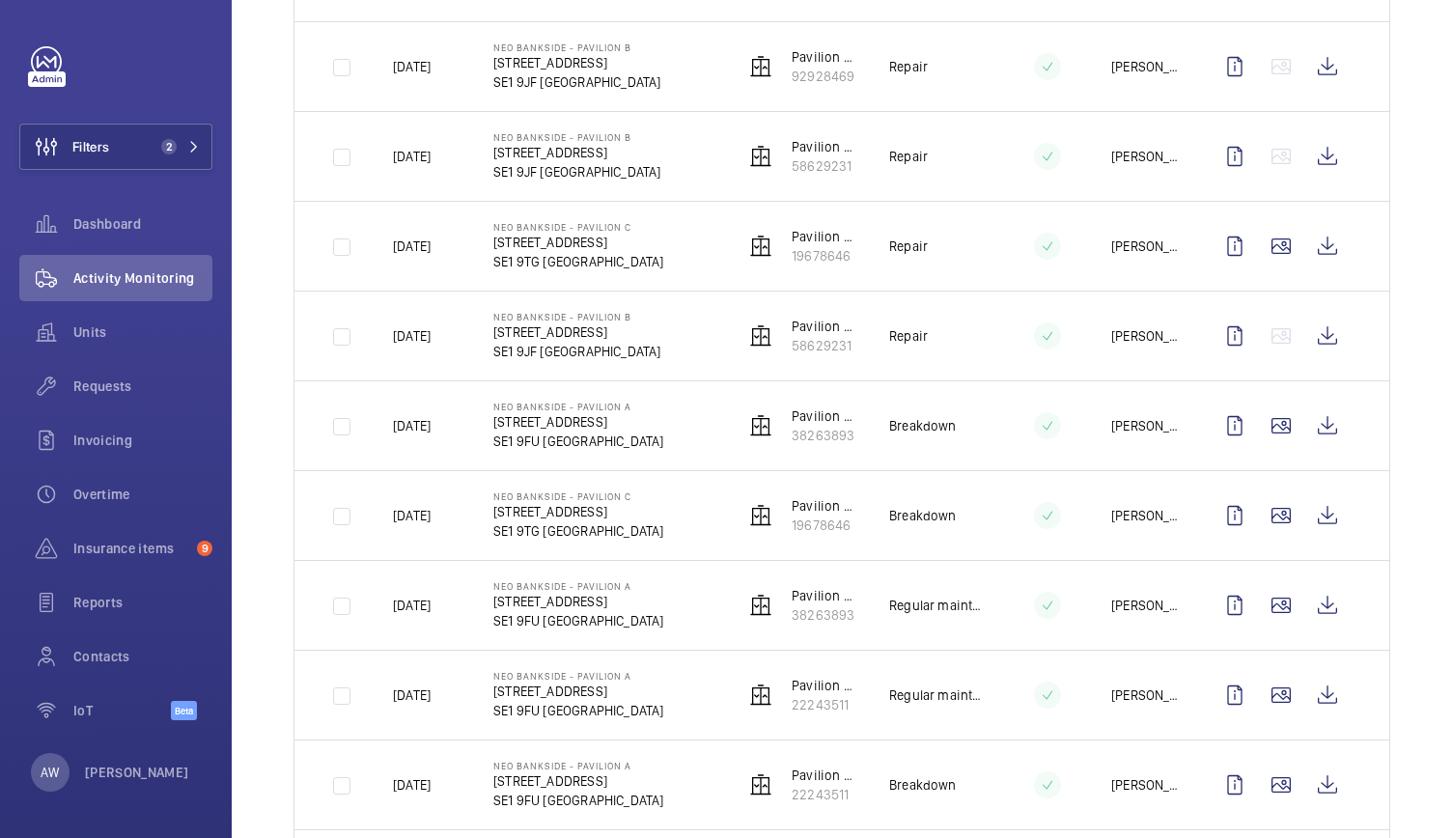
scroll to position [2267, 0]
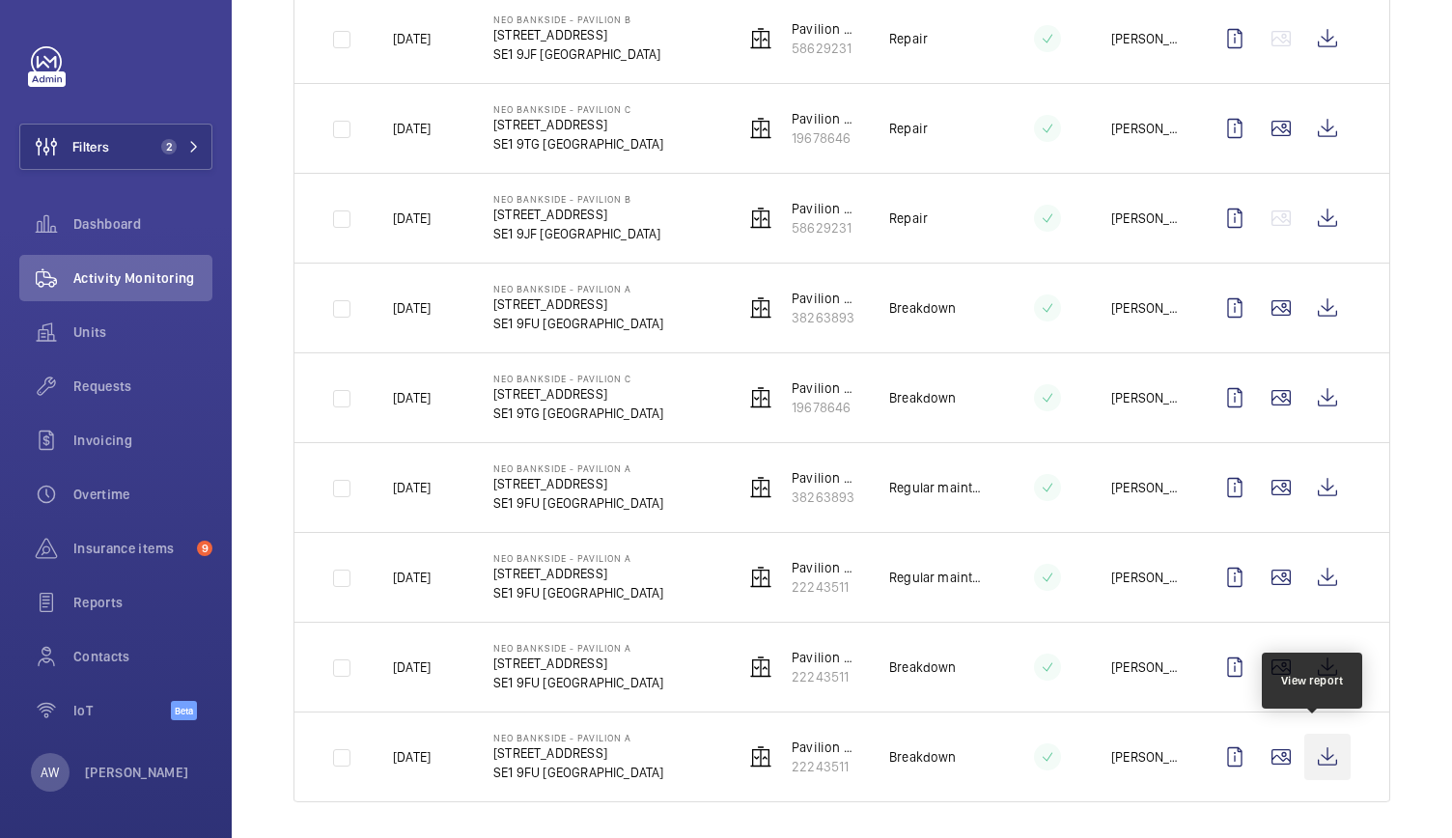
click at [1317, 747] on wm-front-icon-button at bounding box center [1327, 757] width 46 height 46
click at [88, 597] on span "Reports" at bounding box center [142, 602] width 139 height 19
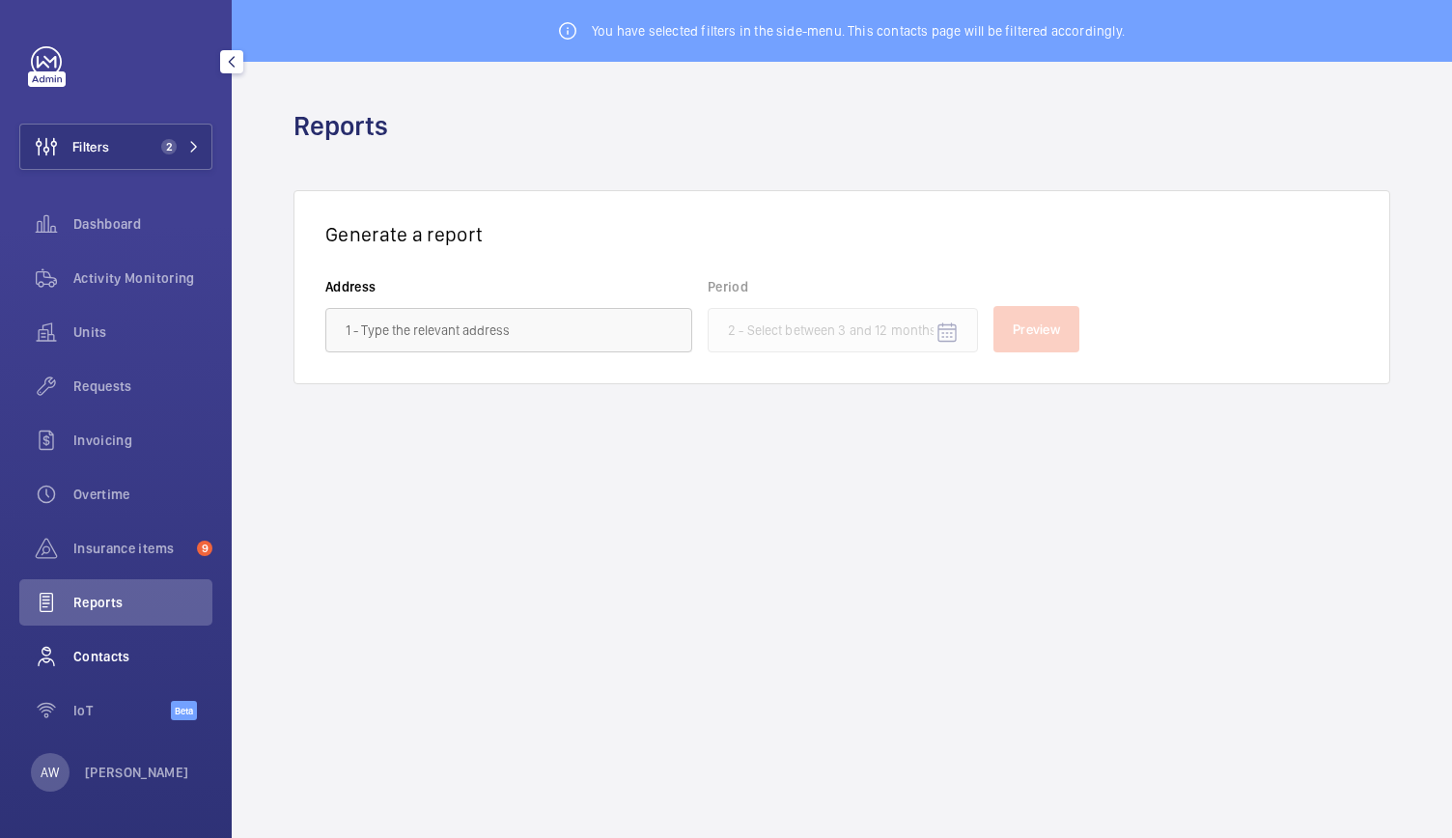
click at [95, 647] on span "Contacts" at bounding box center [142, 656] width 139 height 19
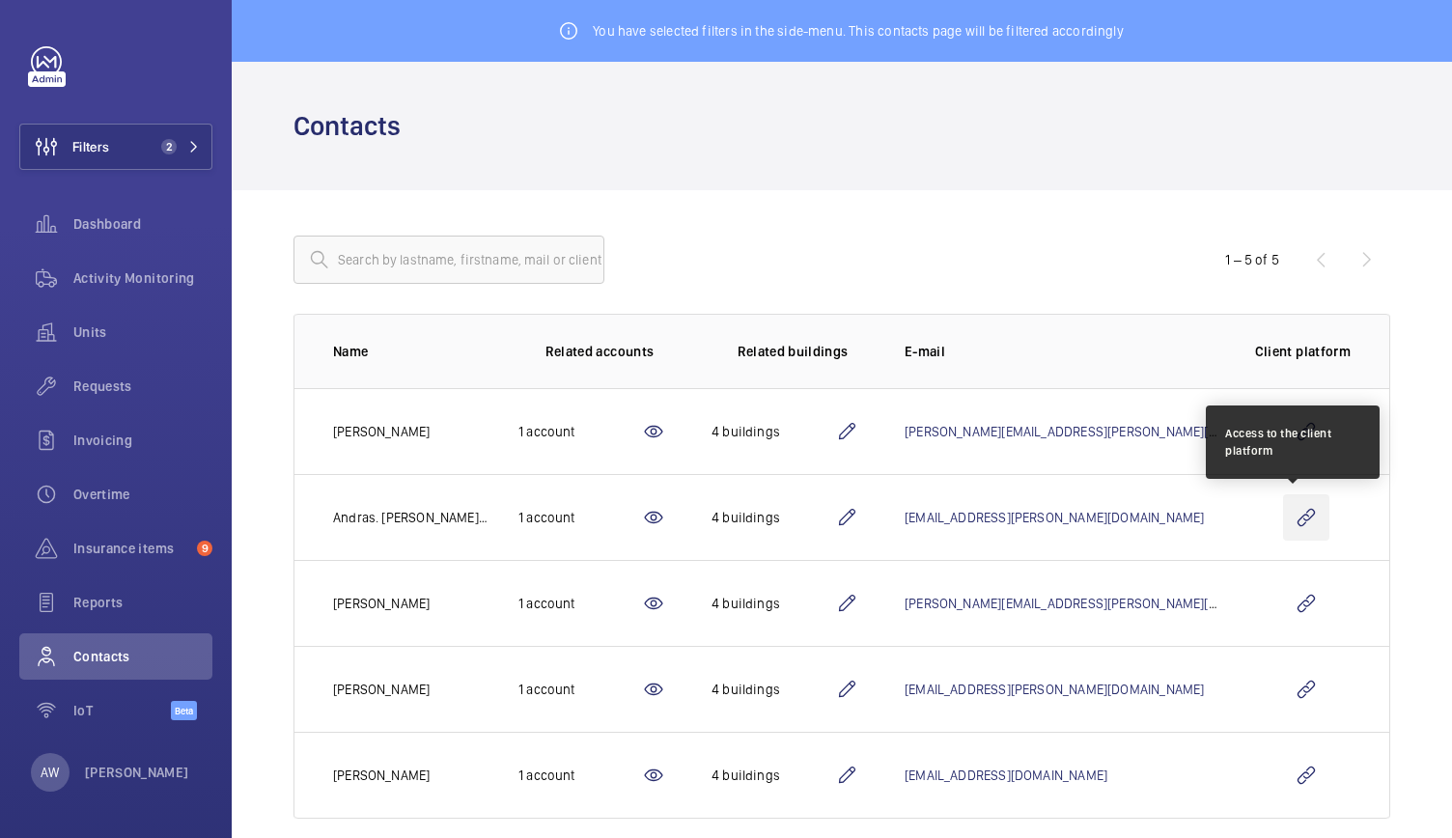
click at [1297, 515] on wm-front-icon-button at bounding box center [1306, 517] width 46 height 46
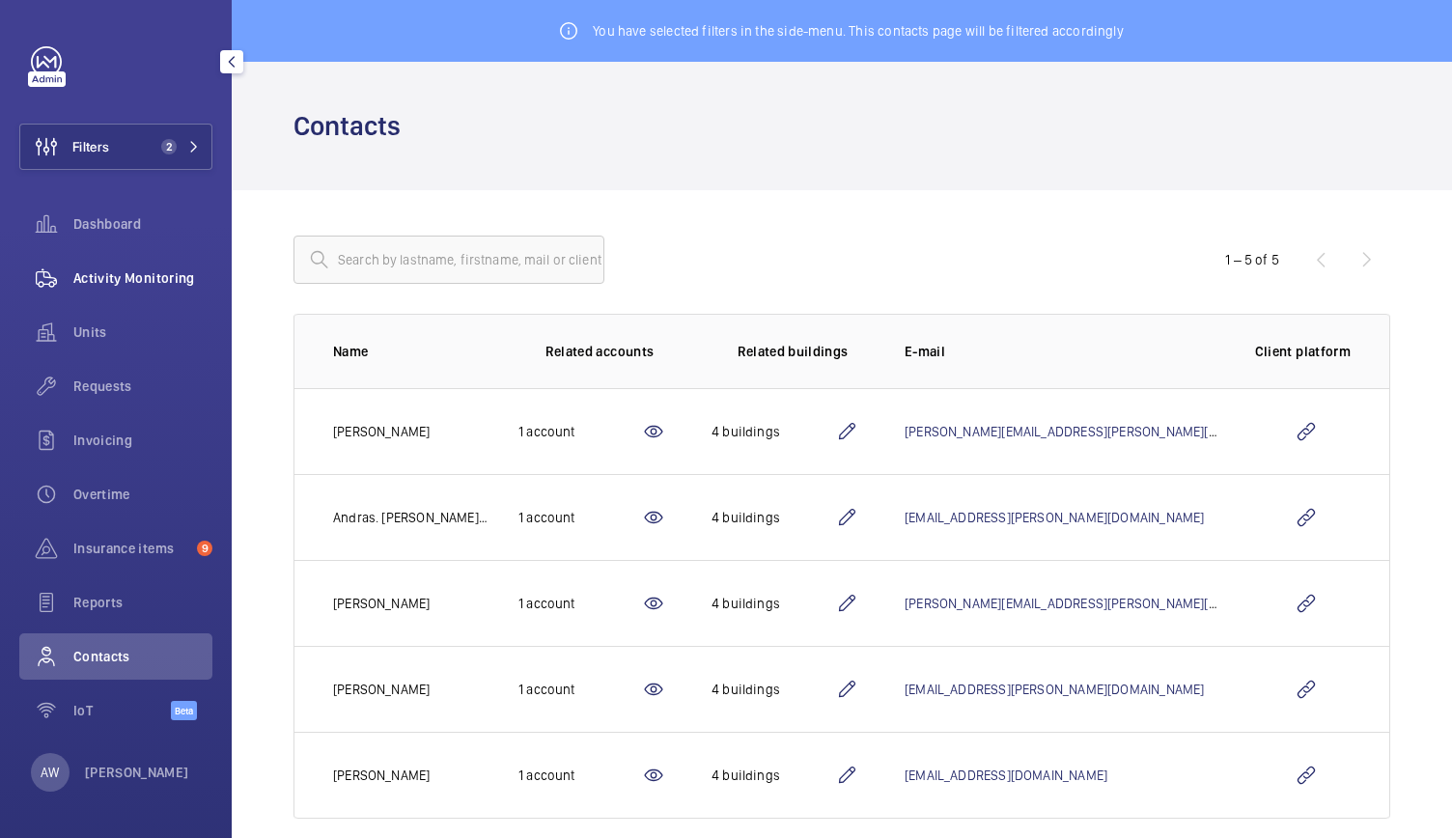
click at [114, 265] on div "Activity Monitoring" at bounding box center [115, 278] width 193 height 46
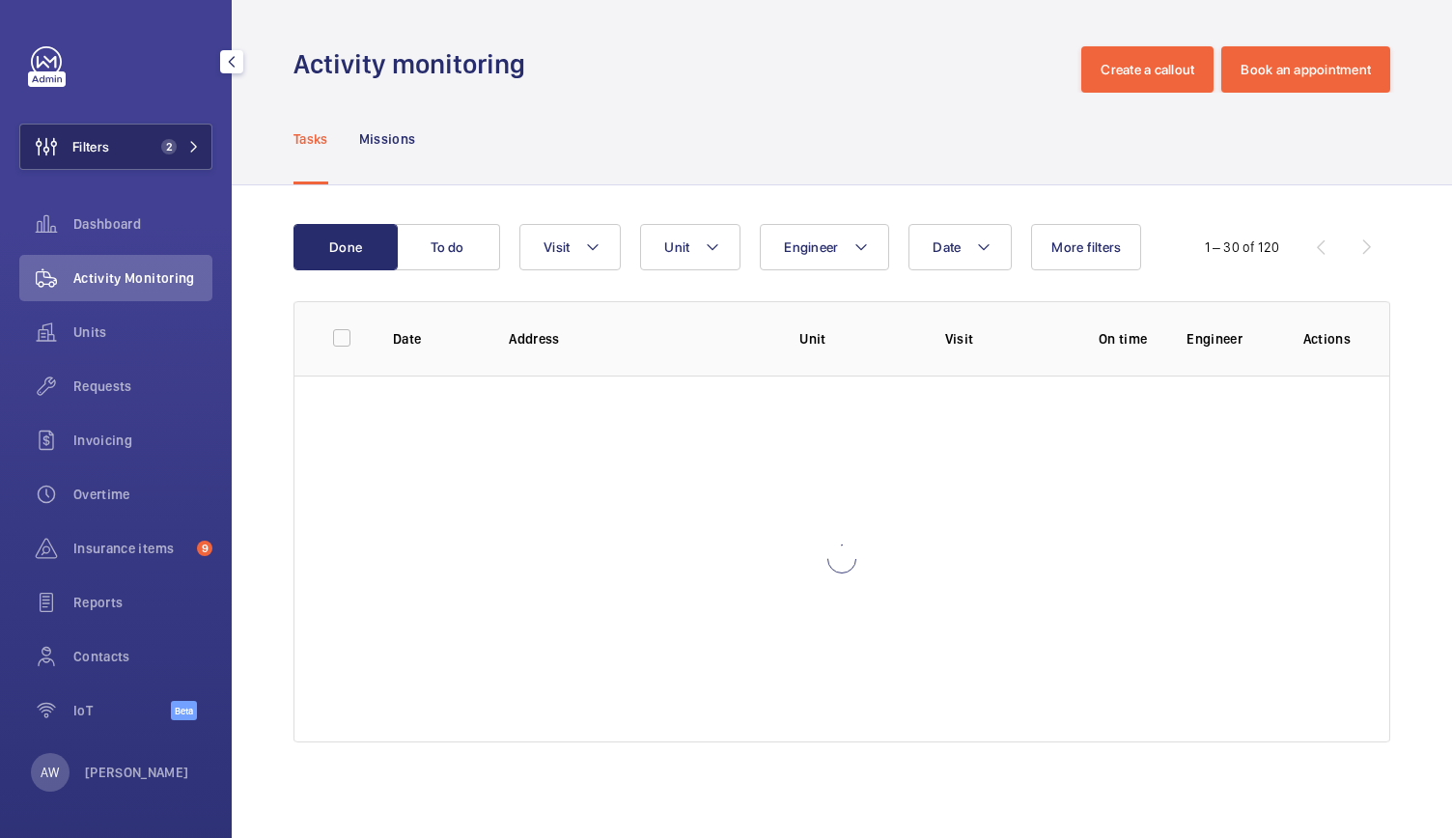
click at [175, 158] on button "Filters 2" at bounding box center [115, 147] width 193 height 46
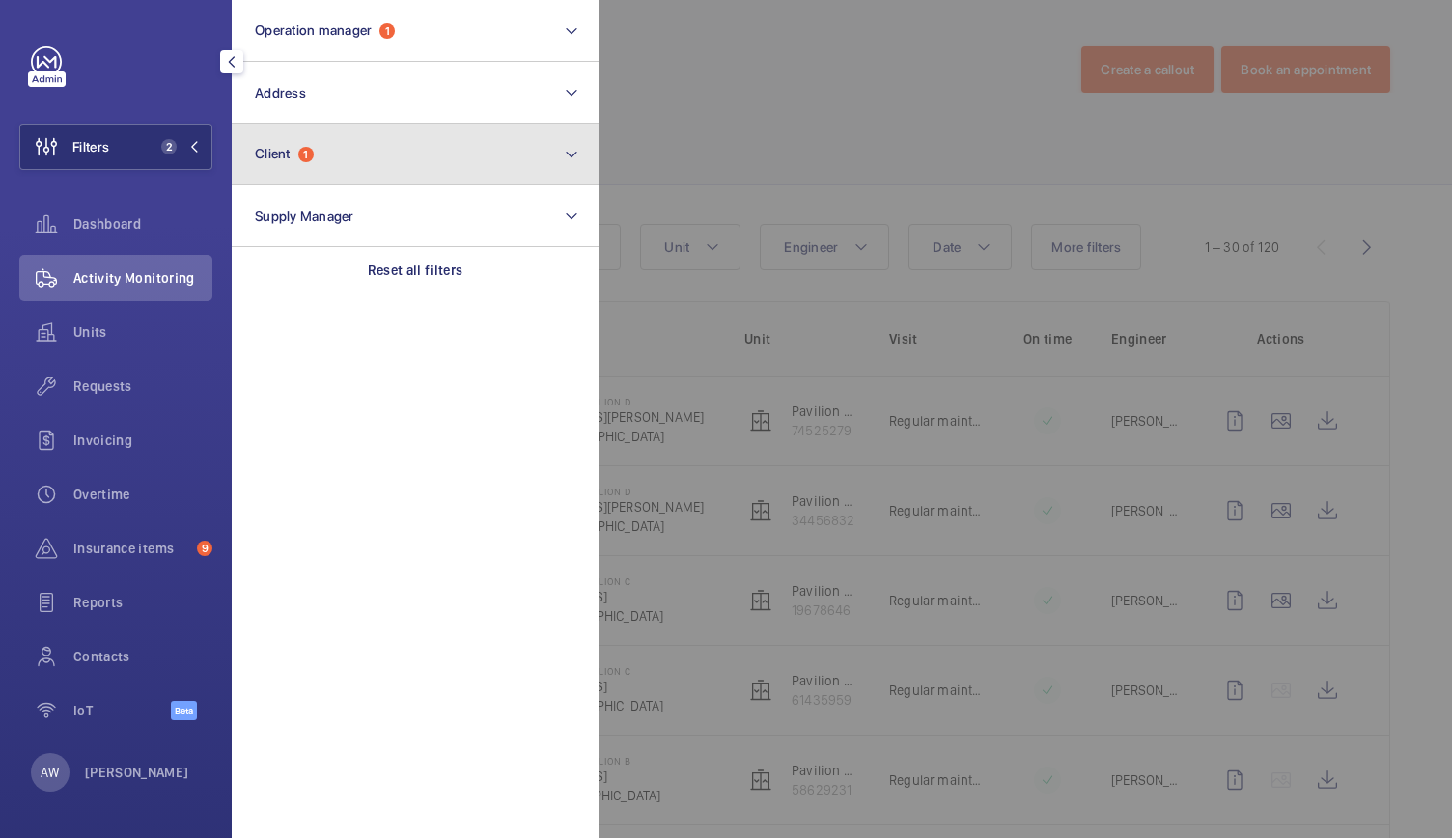
click at [319, 153] on button "Client 1" at bounding box center [415, 155] width 367 height 62
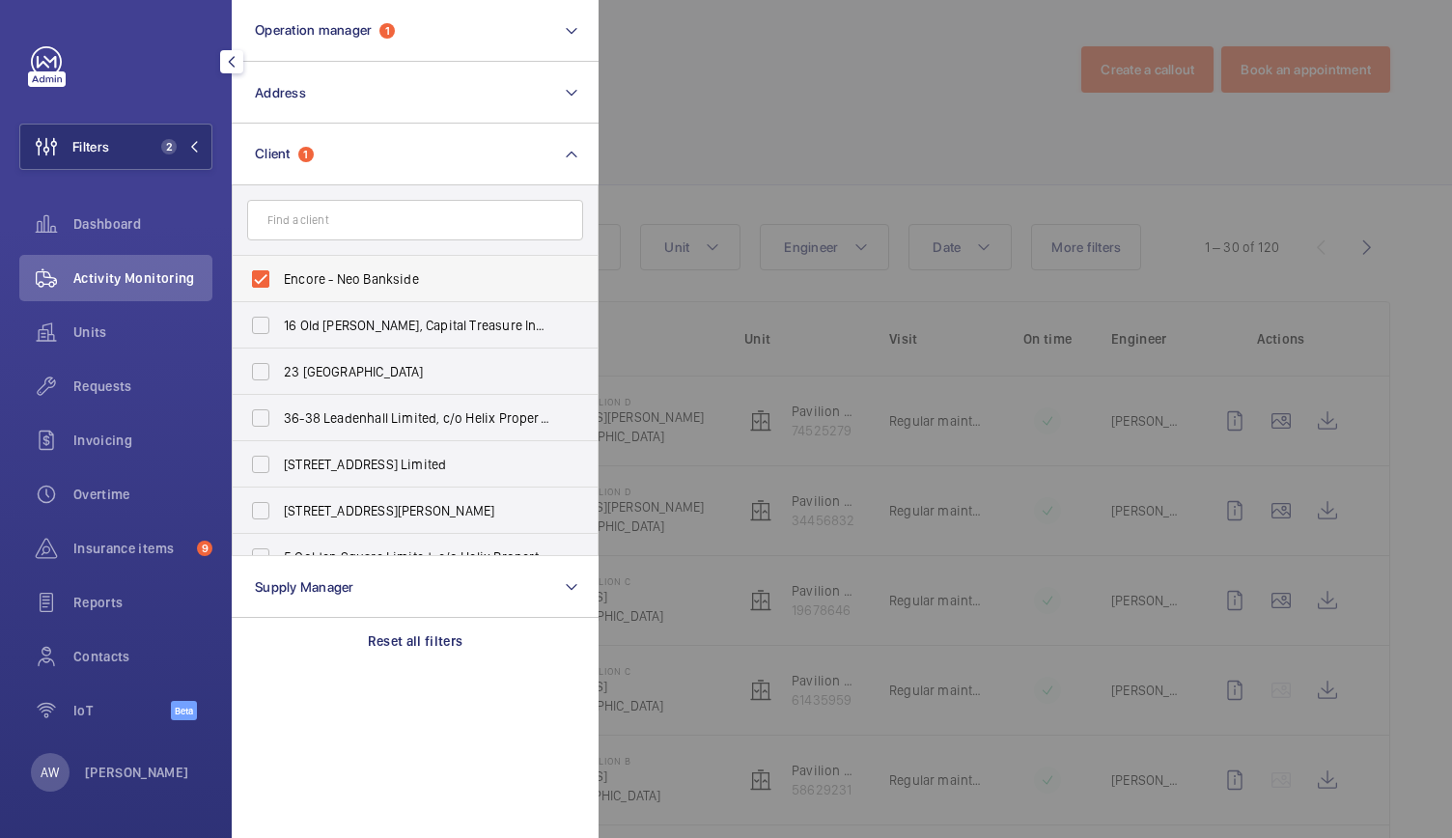
click at [266, 274] on label "Encore - Neo Bankside" at bounding box center [401, 279] width 336 height 46
click at [266, 274] on input "Encore - Neo Bankside" at bounding box center [260, 279] width 39 height 39
checkbox input "false"
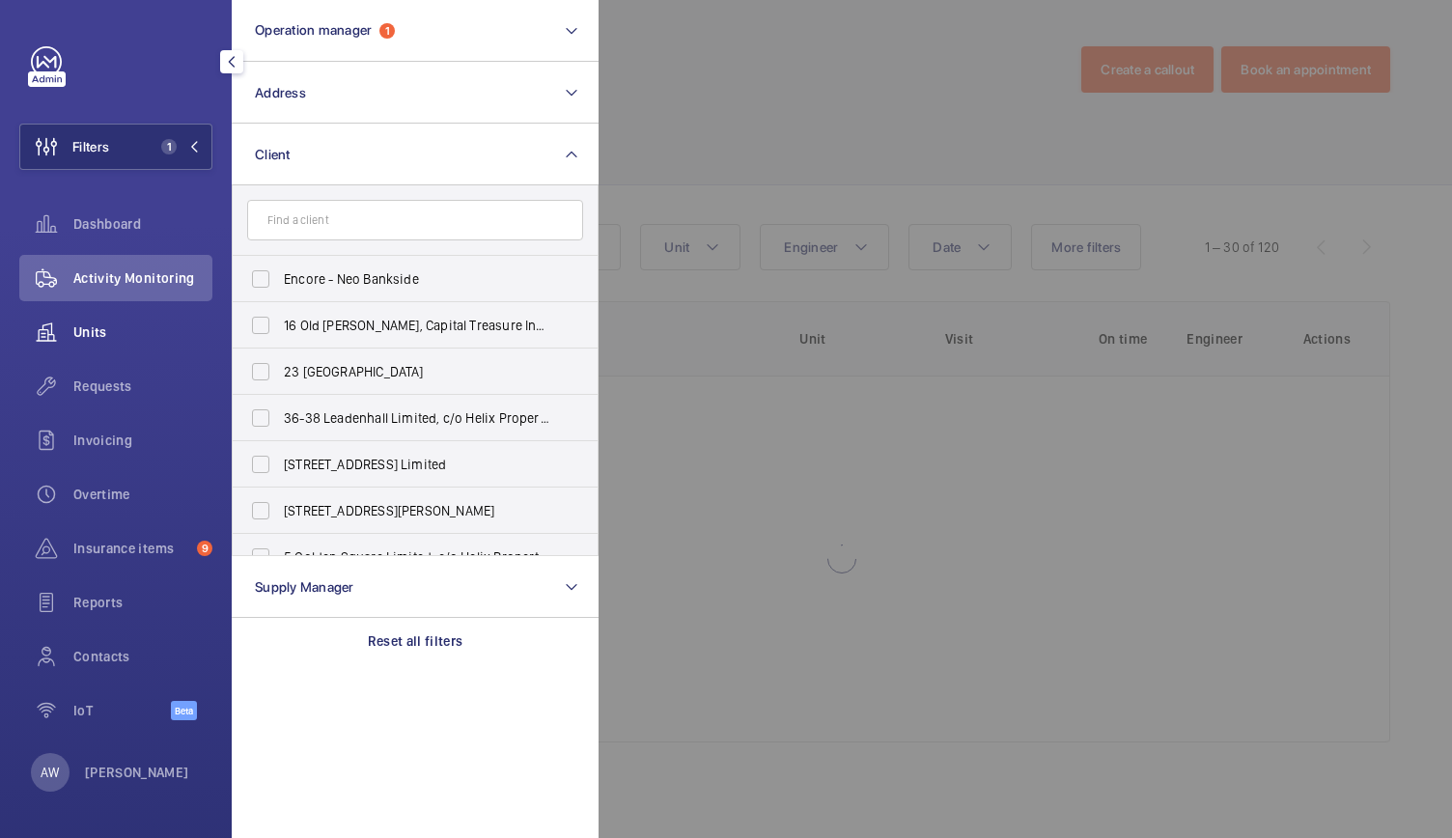
click at [108, 322] on span "Units" at bounding box center [142, 331] width 139 height 19
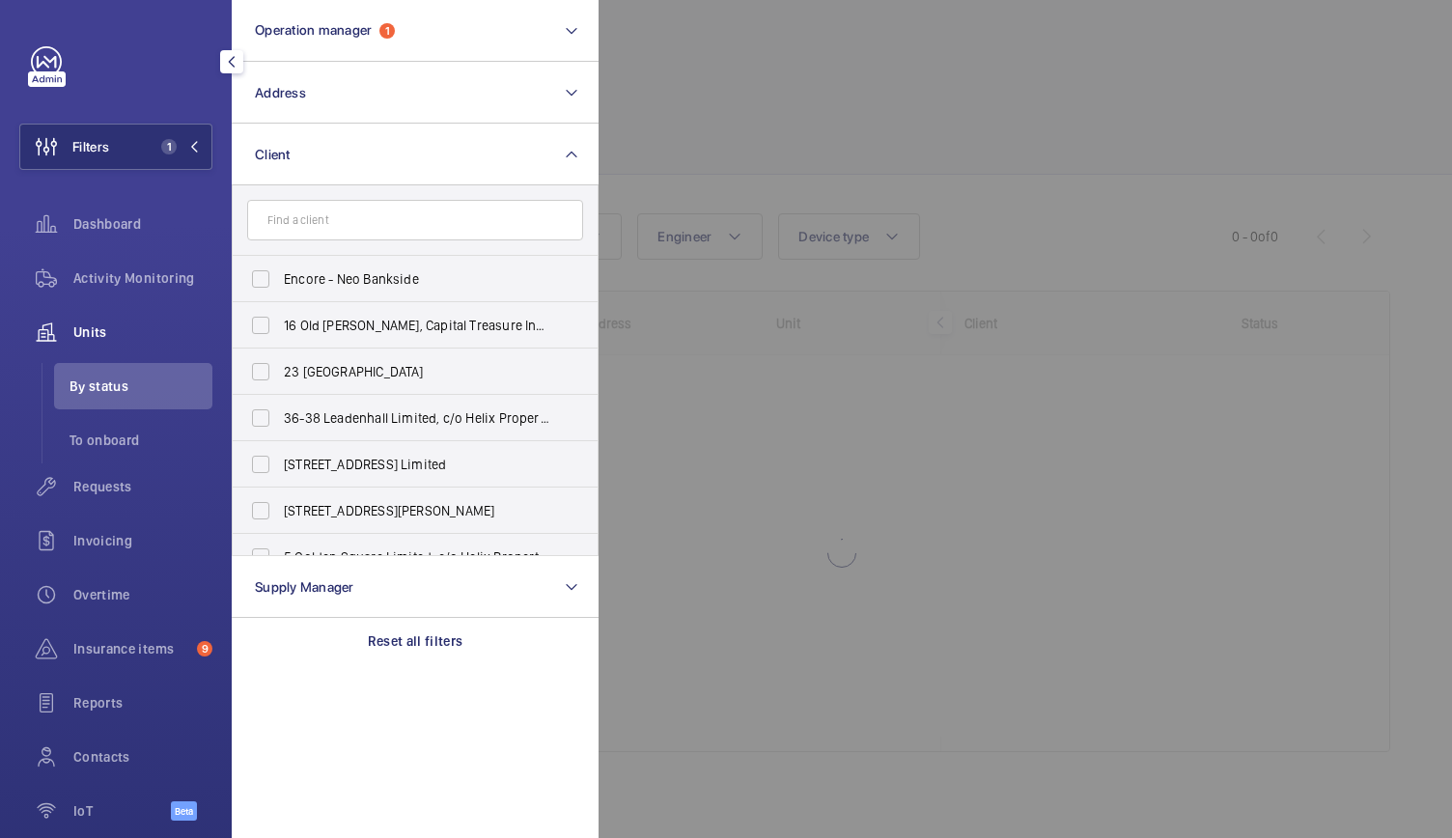
click at [779, 120] on div at bounding box center [1324, 419] width 1452 height 838
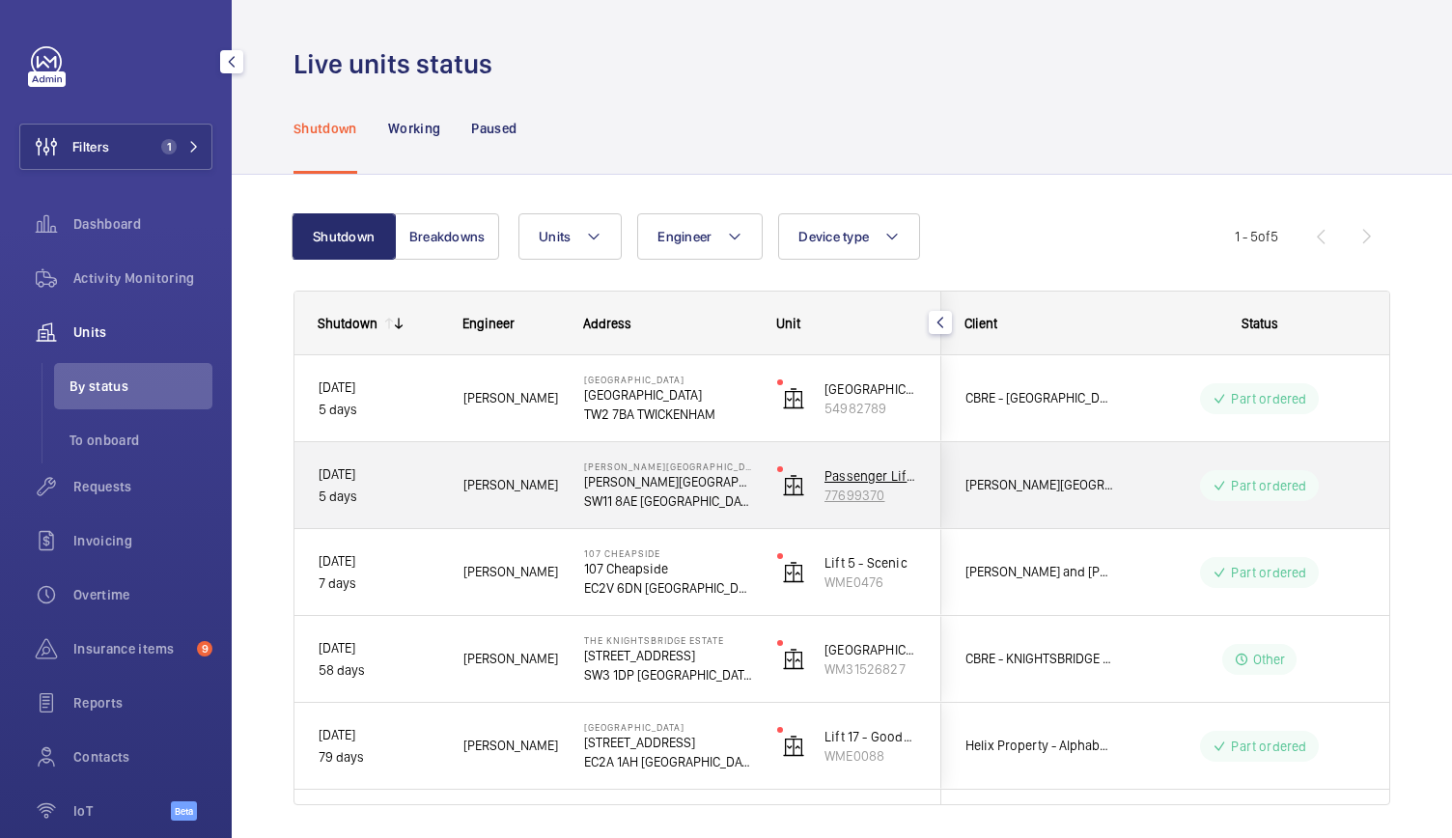
scroll to position [59, 0]
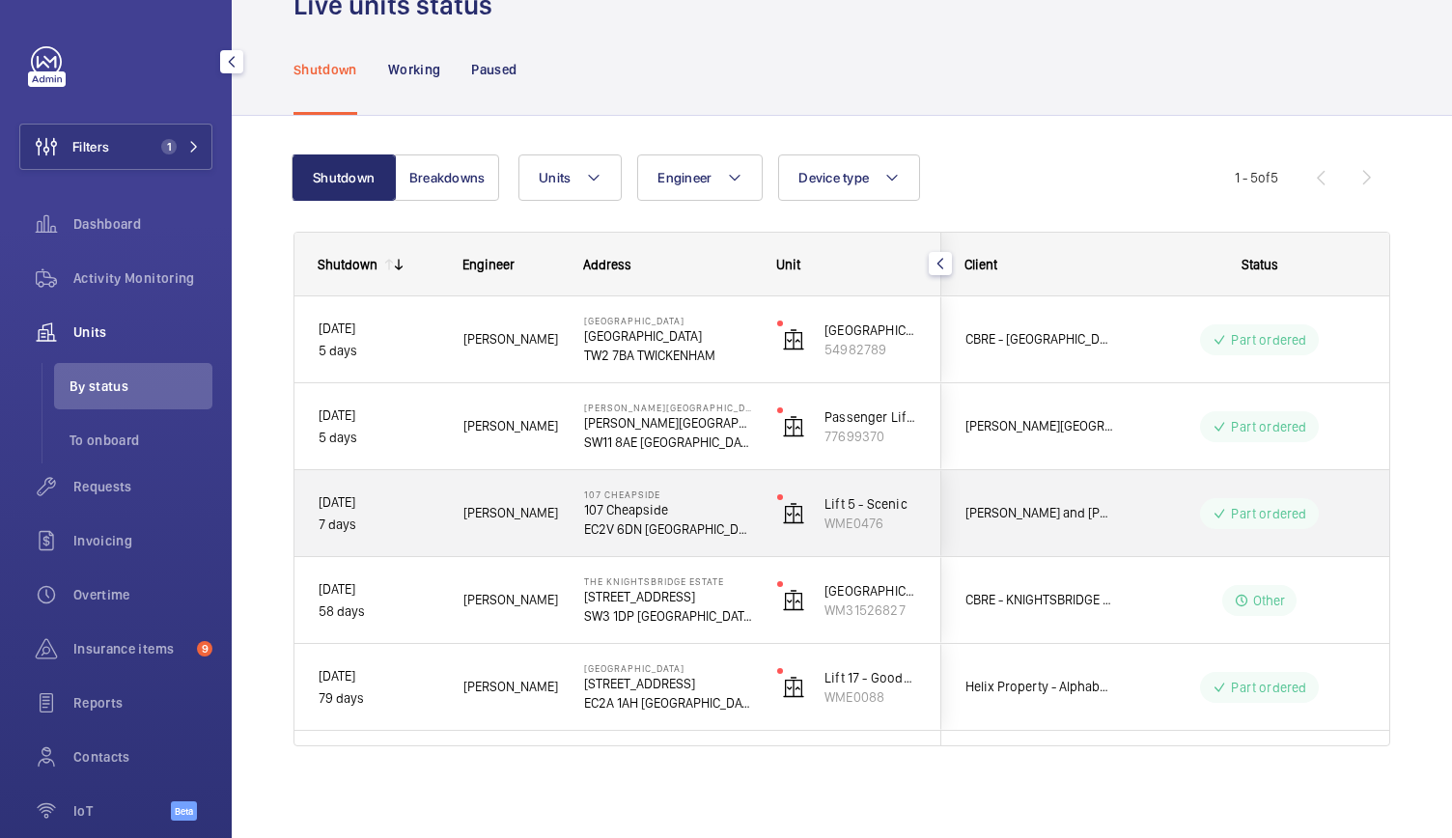
click at [737, 481] on div "[STREET_ADDRESS]" at bounding box center [656, 513] width 191 height 87
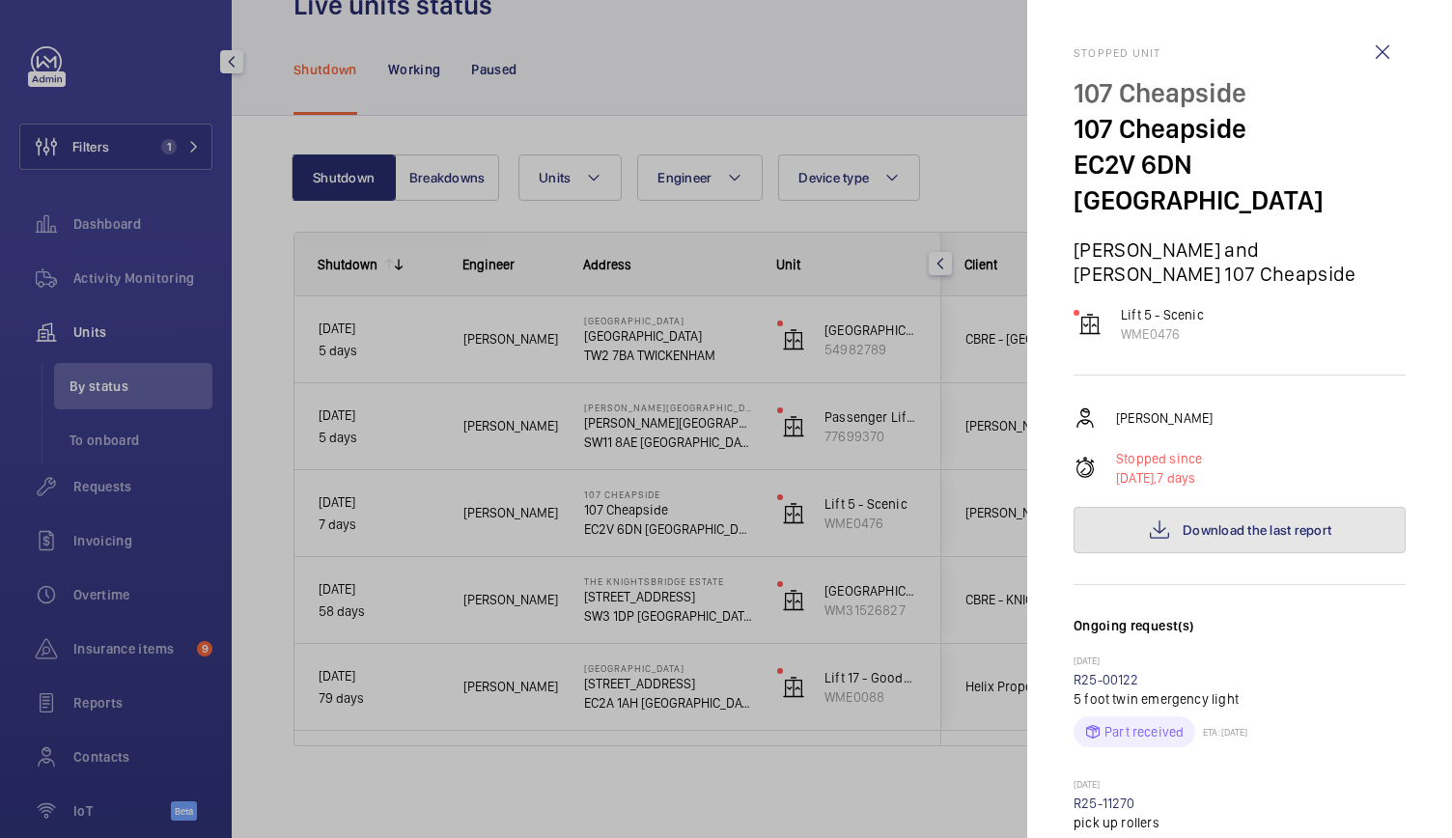
click at [1149, 518] on mat-icon at bounding box center [1159, 529] width 23 height 23
click at [528, 311] on div at bounding box center [726, 419] width 1452 height 838
